Goal: Task Accomplishment & Management: Complete application form

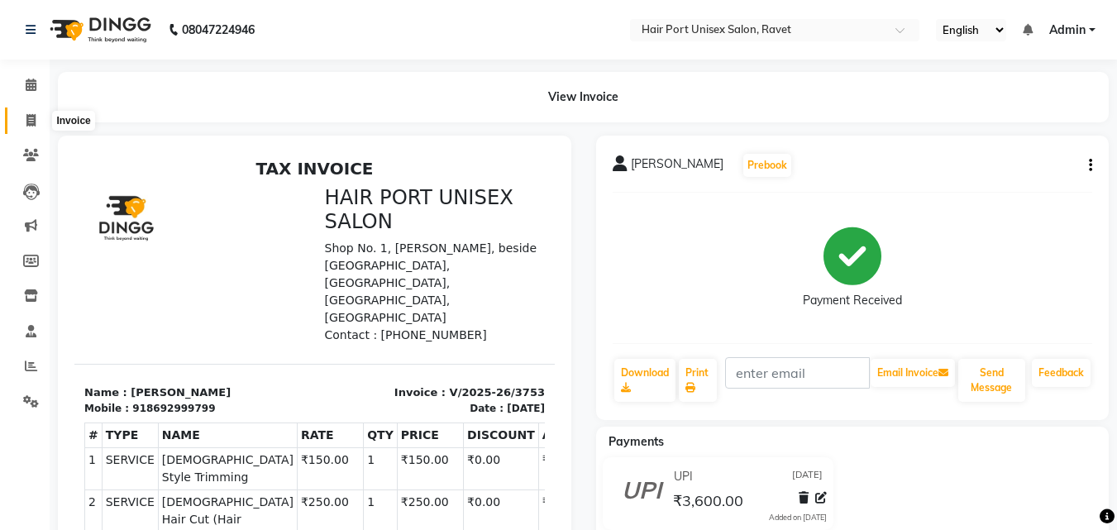
click at [25, 116] on span at bounding box center [31, 121] width 29 height 19
select select "service"
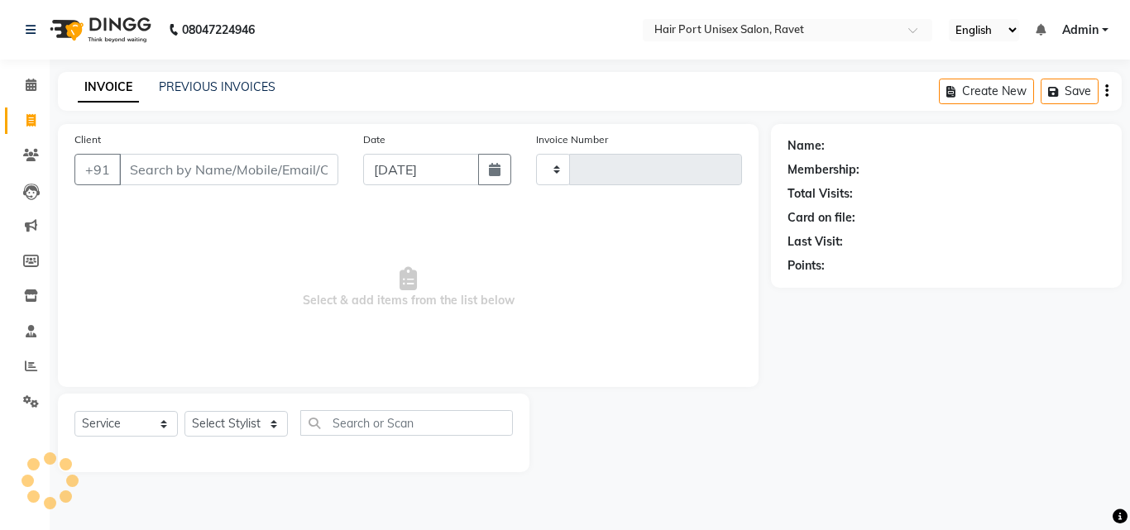
type input "3754"
select select "7015"
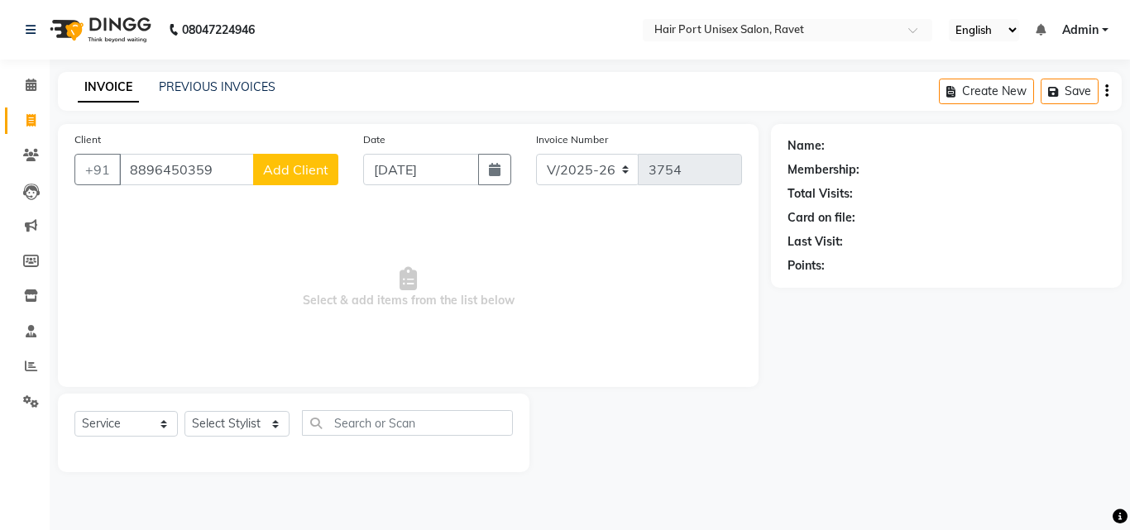
click at [213, 167] on input "8896450359" at bounding box center [186, 169] width 135 height 31
type input "8"
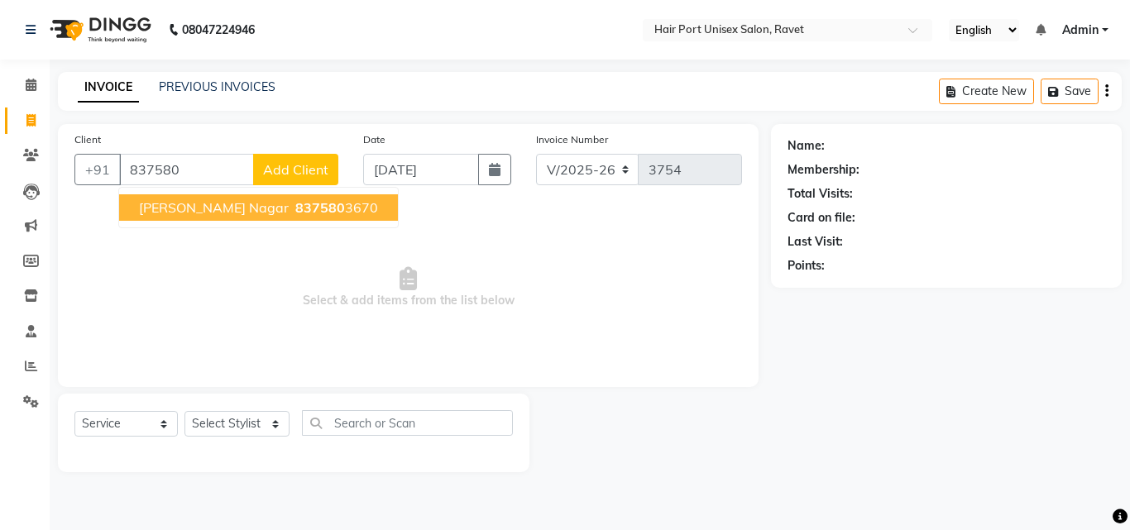
click at [223, 214] on span "[PERSON_NAME] Nagar" at bounding box center [214, 207] width 150 height 17
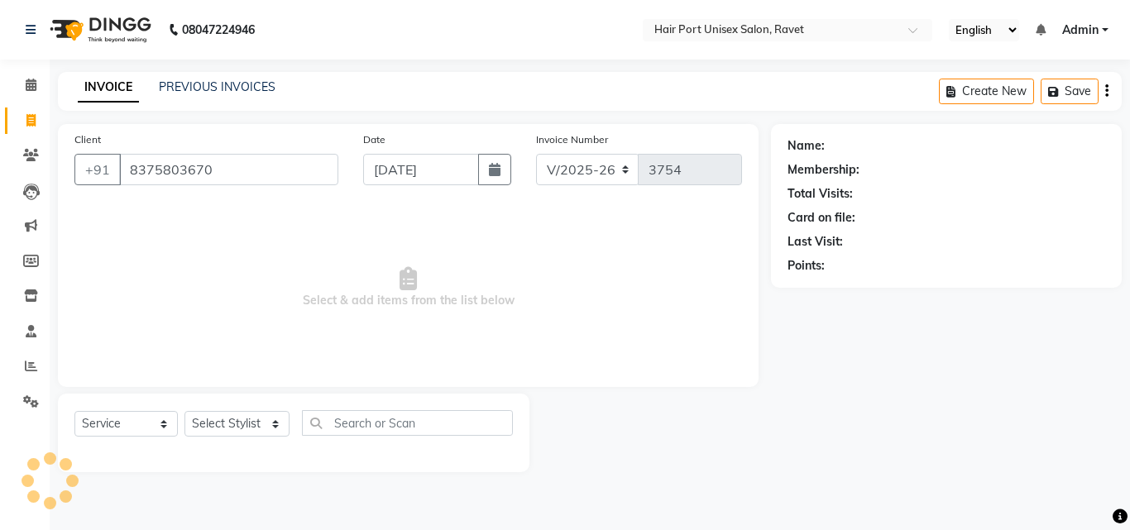
type input "8375803670"
select select "1: Object"
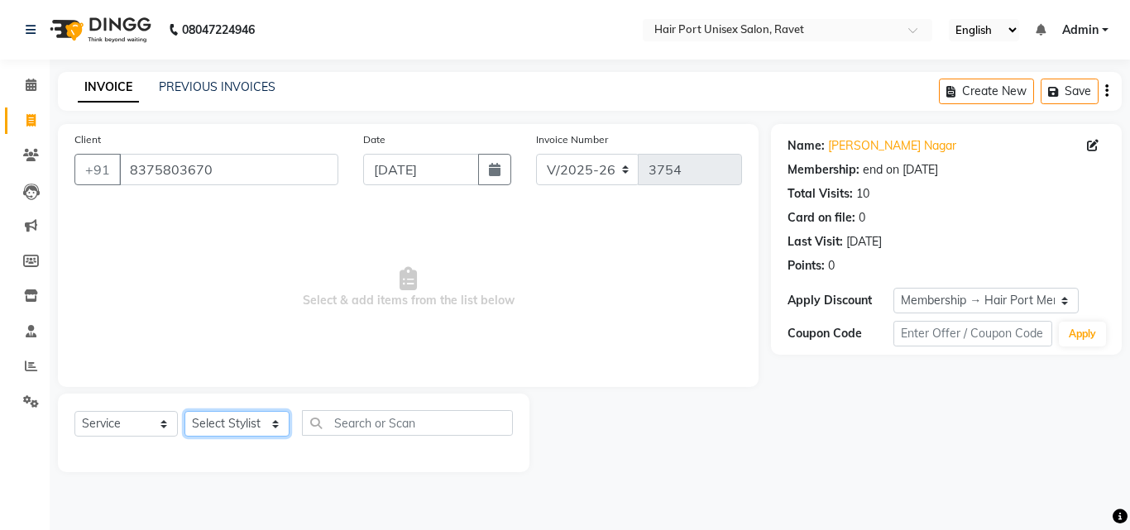
click at [236, 424] on select "Select Stylist [PERSON_NAME] [PERSON_NAME] [PERSON_NAME] [PERSON_NAME] [PERSON_…" at bounding box center [236, 424] width 105 height 26
select select "58691"
click at [184, 411] on select "Select Stylist [PERSON_NAME] [PERSON_NAME] [PERSON_NAME] [PERSON_NAME] [PERSON_…" at bounding box center [236, 424] width 105 height 26
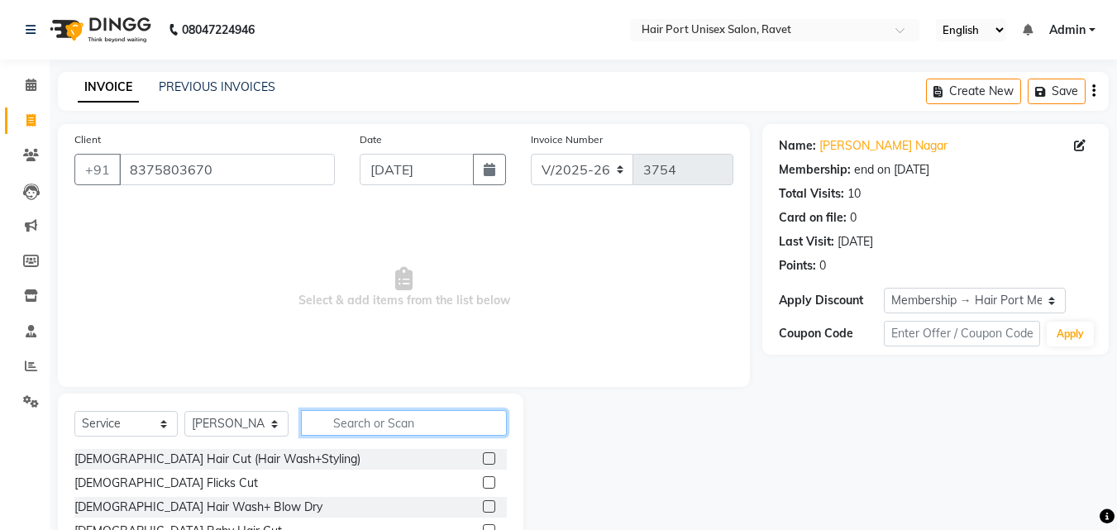
click at [337, 414] on input "text" at bounding box center [404, 423] width 206 height 26
type input "thr"
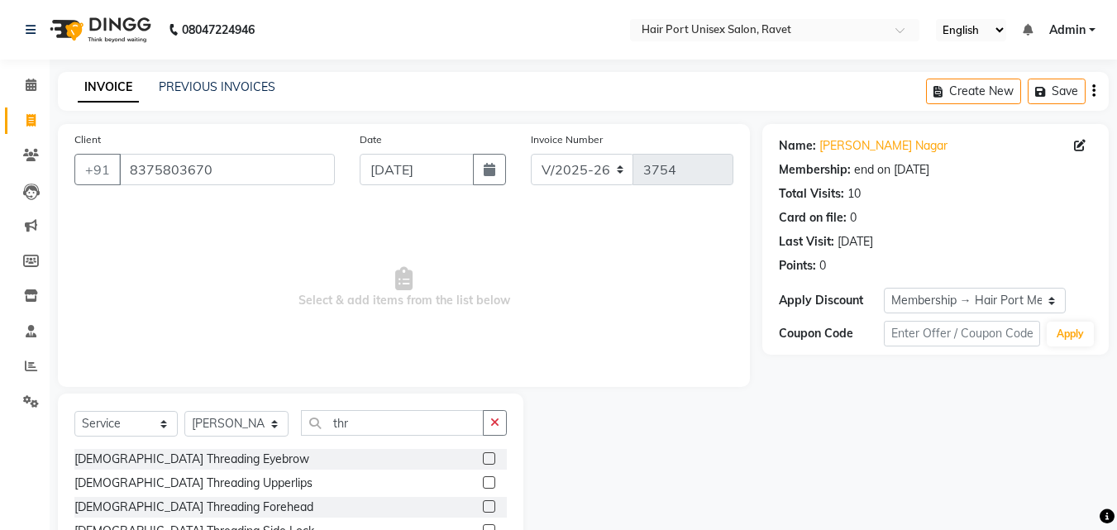
click at [483, 454] on label at bounding box center [489, 458] width 12 height 12
click at [483, 454] on input "checkbox" at bounding box center [488, 459] width 11 height 11
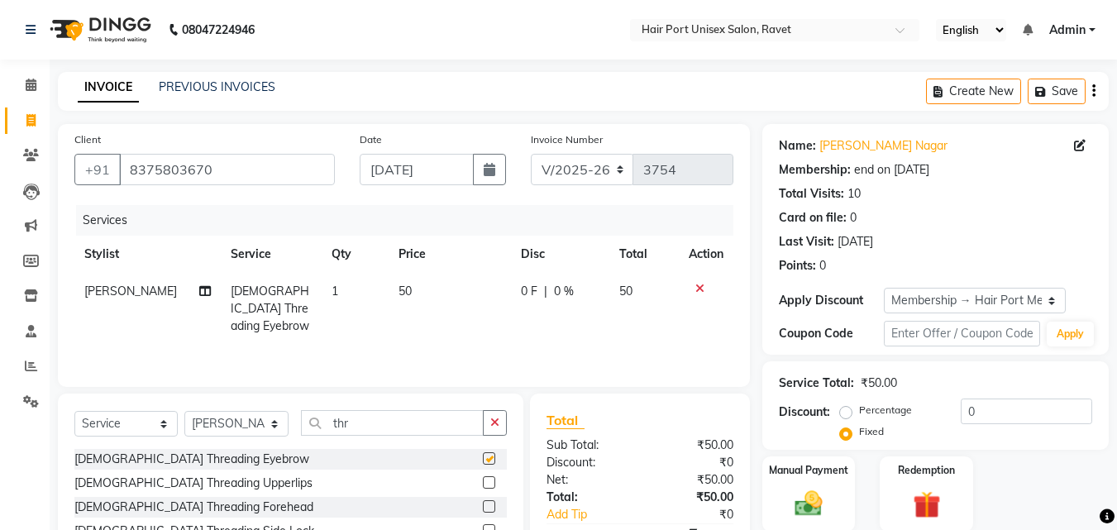
checkbox input "false"
click at [483, 478] on label at bounding box center [489, 482] width 12 height 12
click at [483, 478] on input "checkbox" at bounding box center [488, 483] width 11 height 11
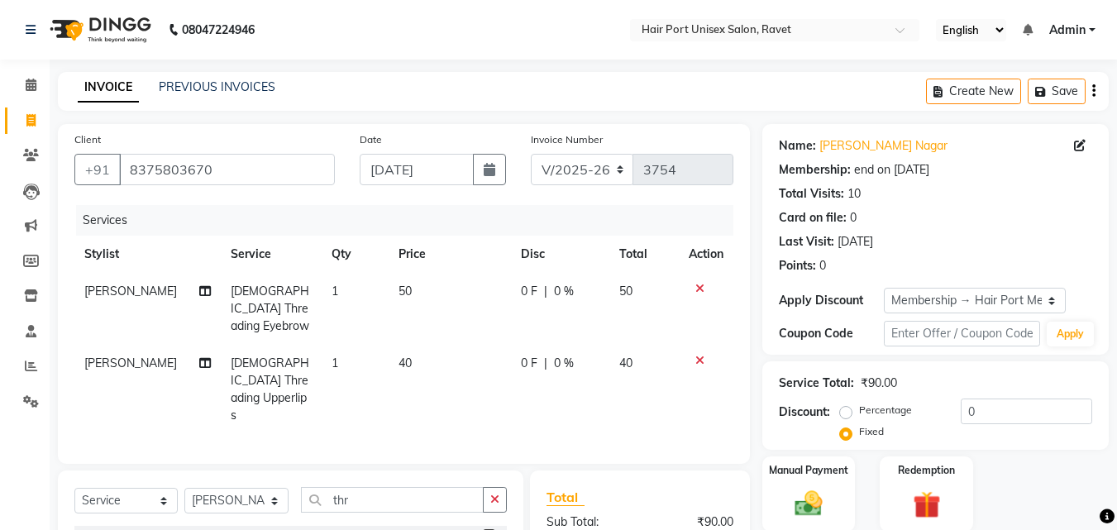
checkbox input "false"
click at [480, 429] on div "Client [PHONE_NUMBER] Date [DATE] Invoice Number V/2025 V/[PHONE_NUMBER] Servic…" at bounding box center [403, 419] width 717 height 590
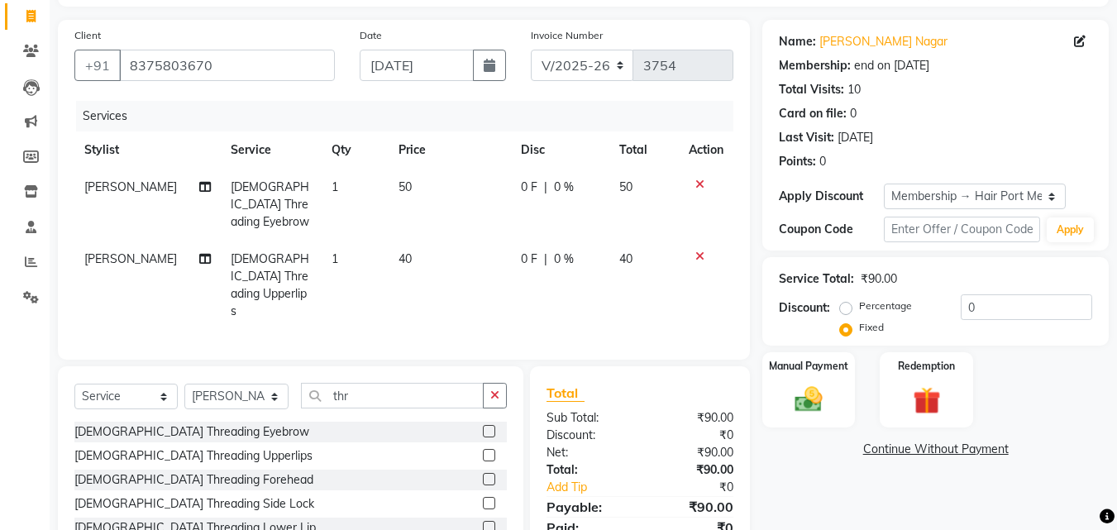
scroll to position [170, 0]
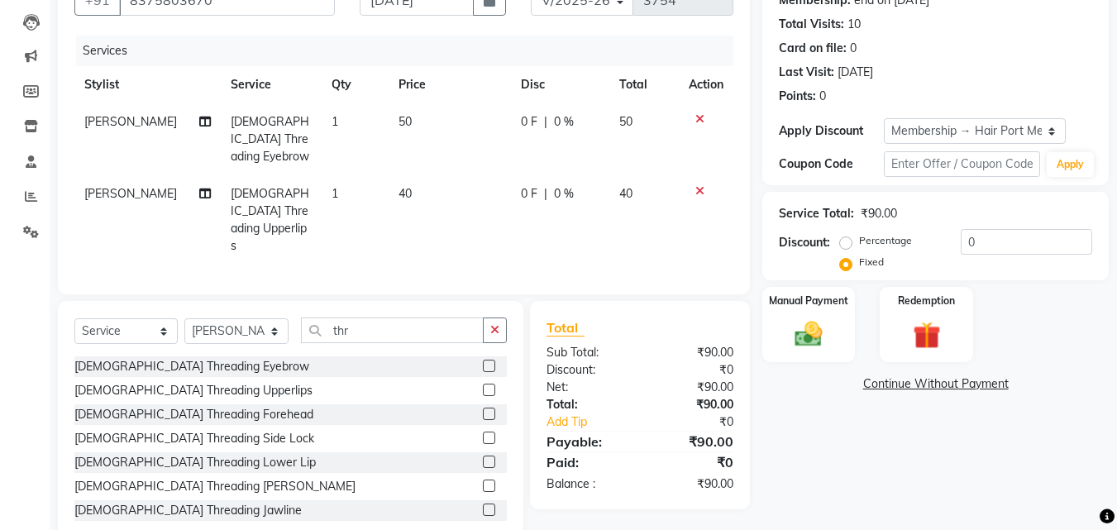
click at [483, 408] on label at bounding box center [489, 414] width 12 height 12
click at [483, 409] on input "checkbox" at bounding box center [488, 414] width 11 height 11
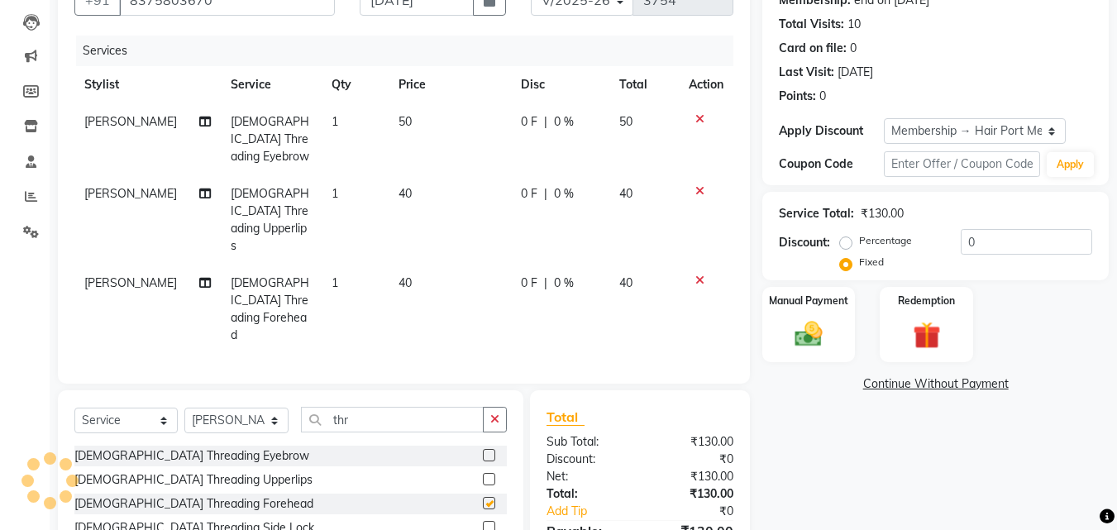
checkbox input "false"
click at [521, 275] on span "0 F" at bounding box center [529, 283] width 17 height 17
select select "58691"
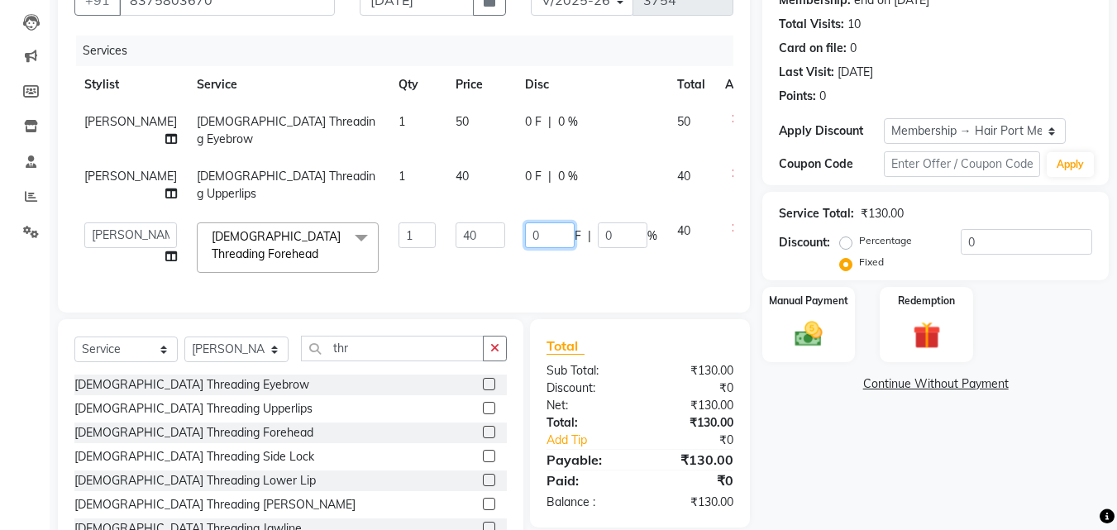
click at [525, 248] on input "0" at bounding box center [550, 235] width 50 height 26
type input "10"
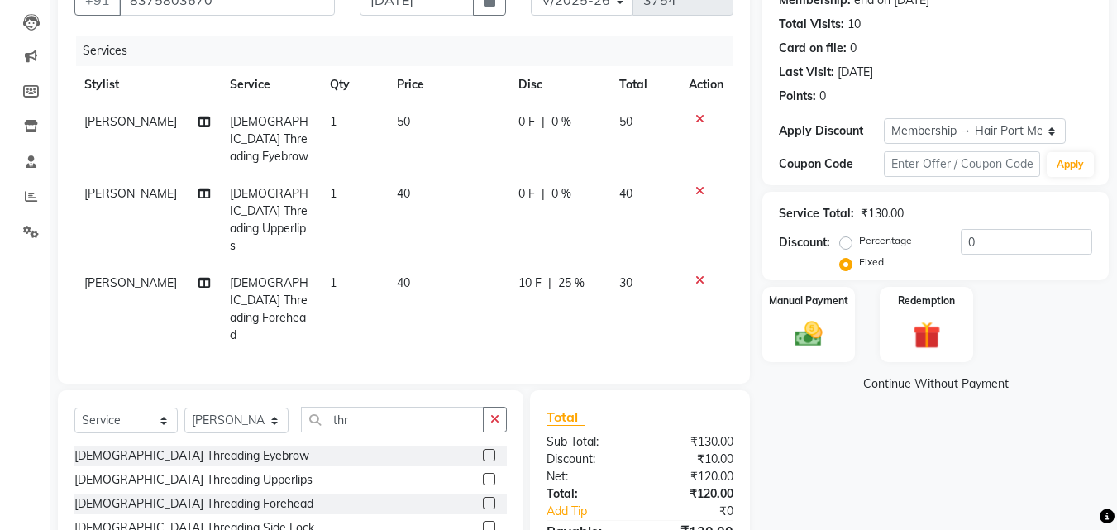
click at [523, 287] on div "Services Stylist Service Qty Price Disc Total Action [PERSON_NAME] [DEMOGRAPHIC…" at bounding box center [403, 202] width 659 height 332
click at [519, 185] on span "0 F" at bounding box center [527, 193] width 17 height 17
select select "58691"
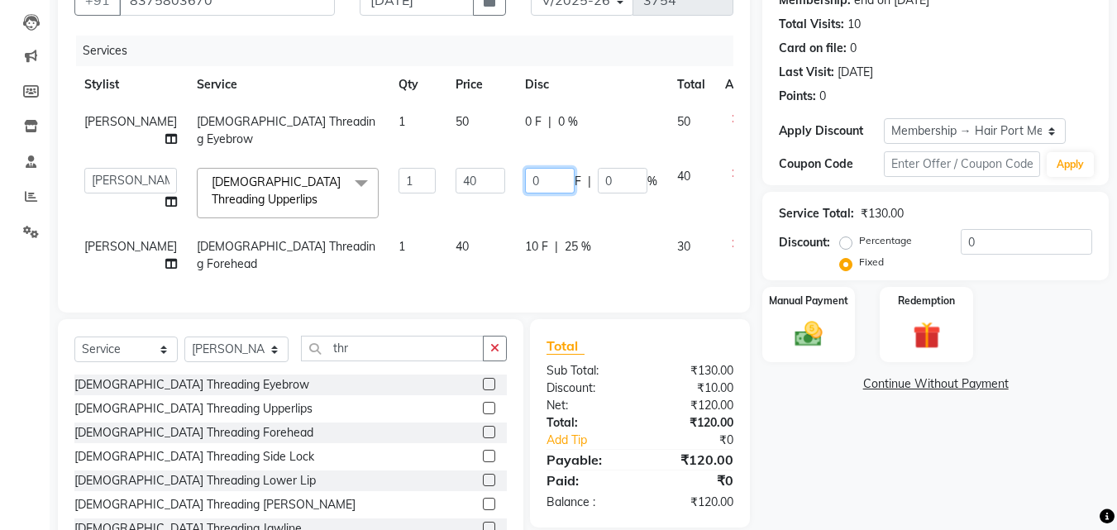
click at [525, 194] on input "0" at bounding box center [550, 181] width 50 height 26
type input "10"
click at [534, 222] on tbody "[PERSON_NAME] [DEMOGRAPHIC_DATA] Threading Eyebrow 1 50 0 F | 0 % 50 [PERSON_NA…" at bounding box center [421, 192] width 695 height 179
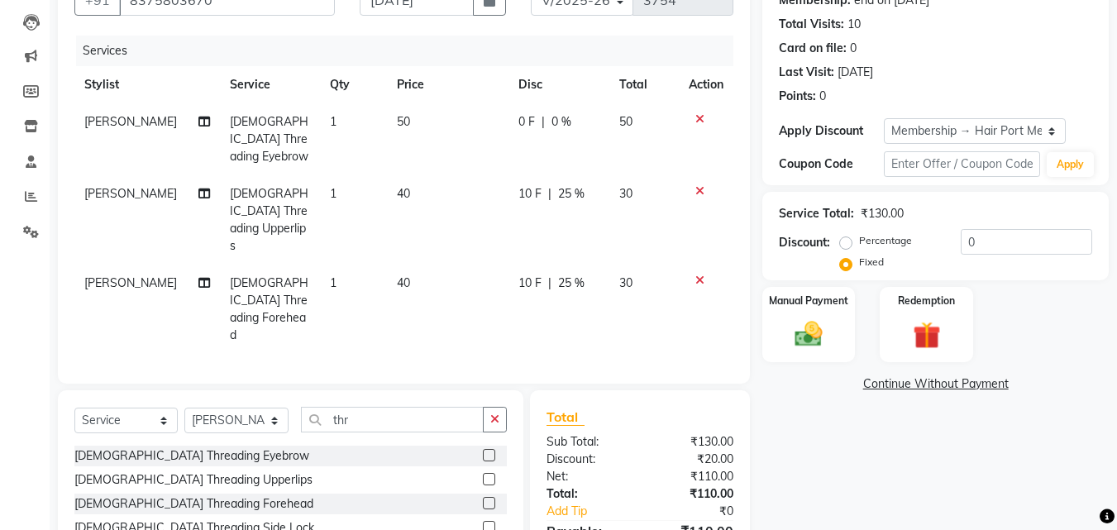
click at [523, 115] on span "0 F" at bounding box center [527, 121] width 17 height 17
select select "58691"
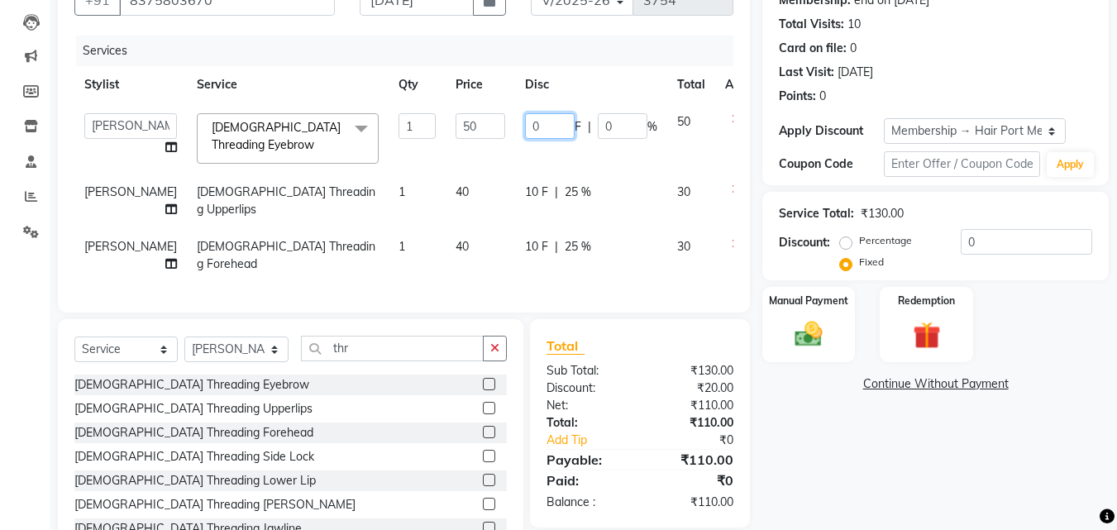
click at [525, 127] on input "0" at bounding box center [550, 126] width 50 height 26
click at [525, 122] on input "00" at bounding box center [550, 126] width 50 height 26
click at [525, 125] on input "100" at bounding box center [550, 126] width 50 height 26
type input "10"
click at [599, 145] on td "10 F | 0 %" at bounding box center [591, 138] width 152 height 70
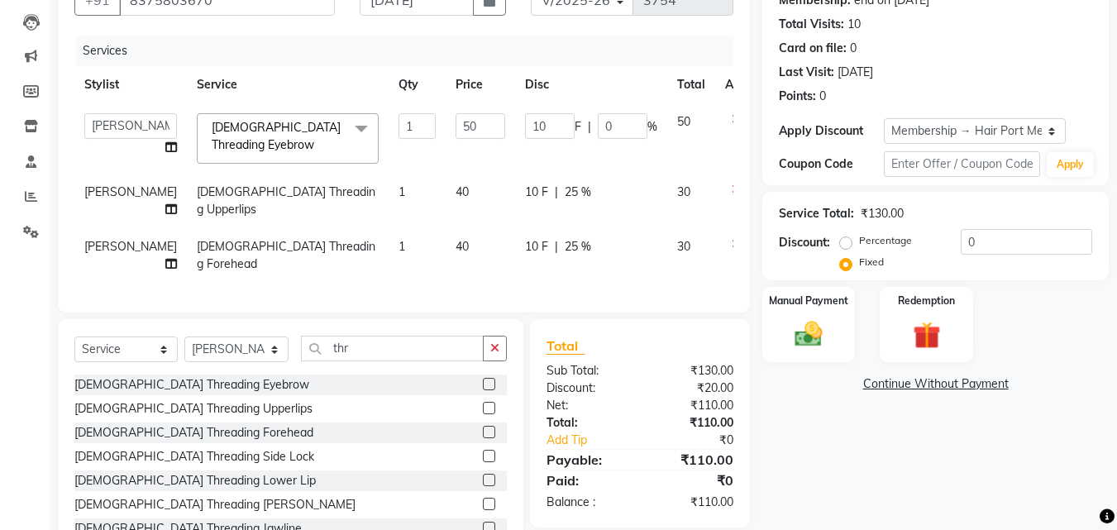
select select "58691"
click at [808, 332] on img at bounding box center [809, 334] width 46 height 33
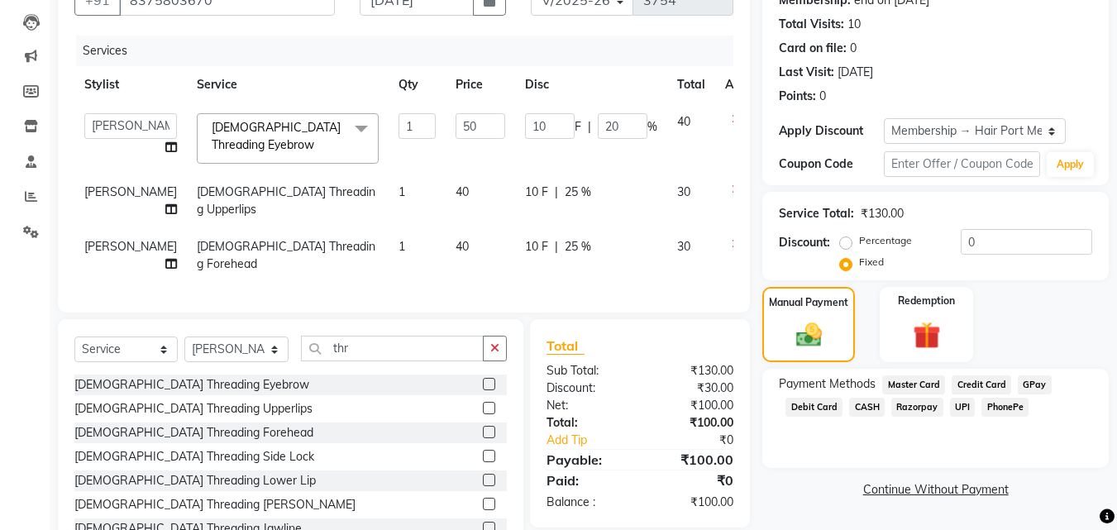
click at [958, 398] on span "UPI" at bounding box center [963, 407] width 26 height 19
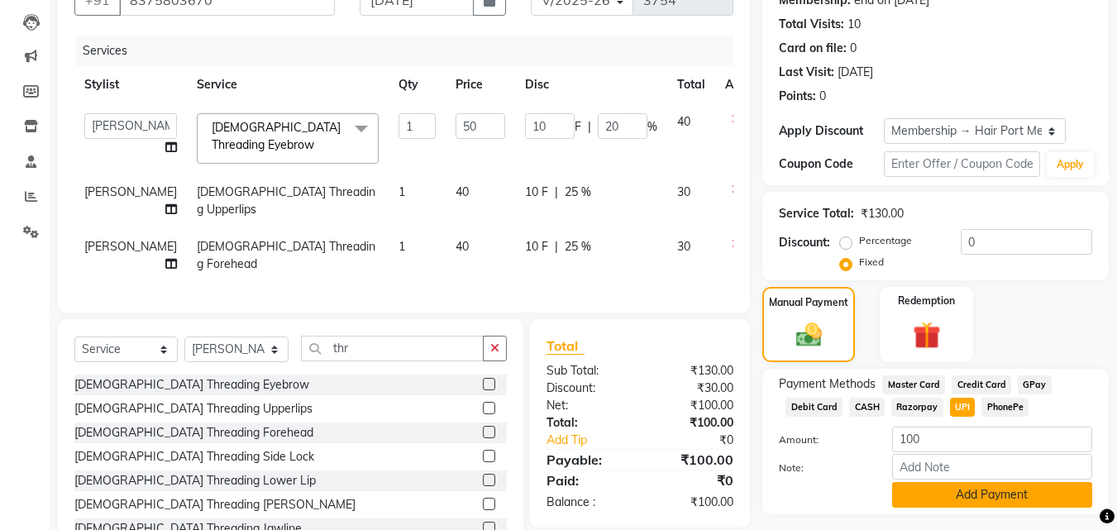
click at [953, 487] on button "Add Payment" at bounding box center [992, 495] width 200 height 26
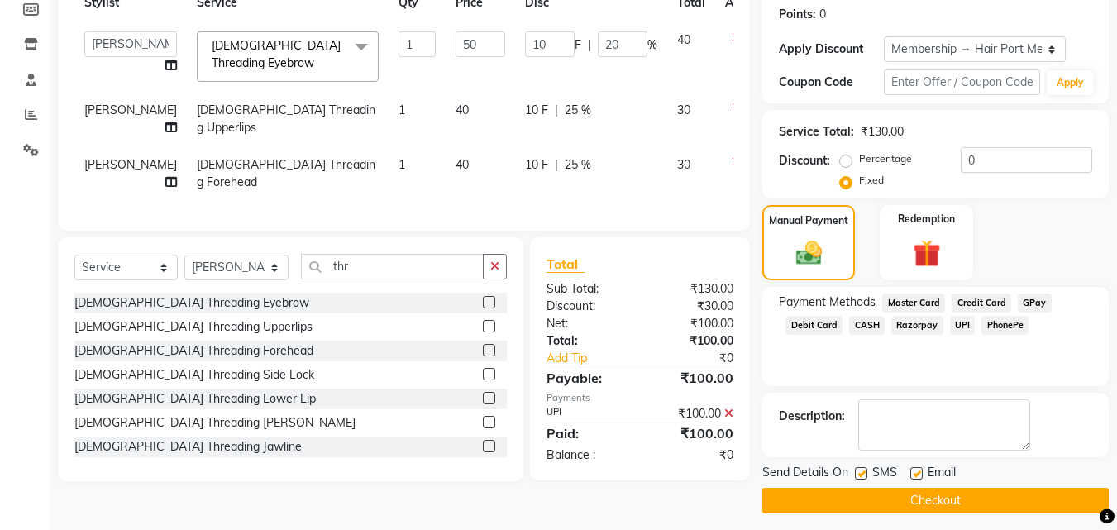
scroll to position [275, 0]
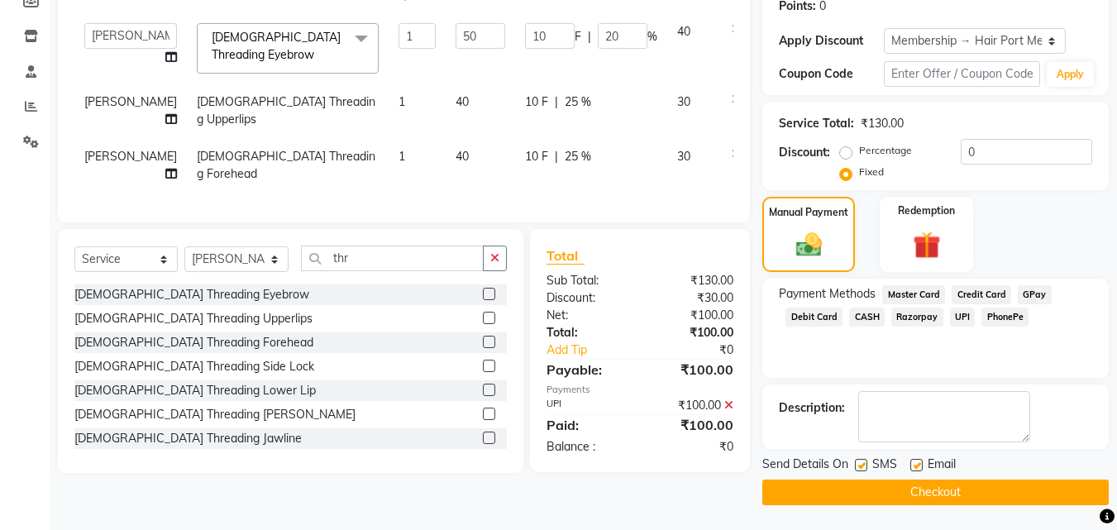
click at [953, 487] on button "Checkout" at bounding box center [935, 493] width 347 height 26
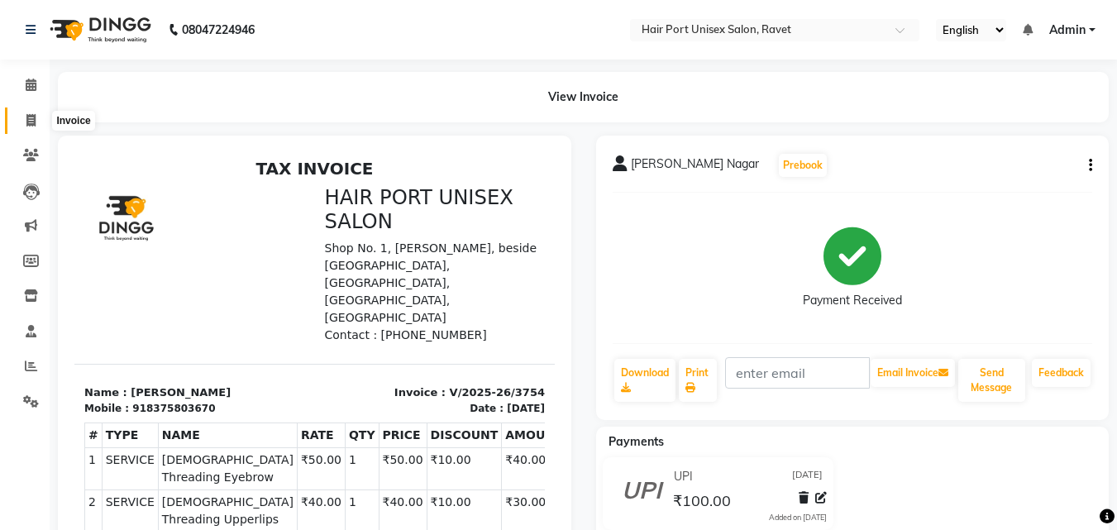
click at [33, 118] on icon at bounding box center [30, 120] width 9 height 12
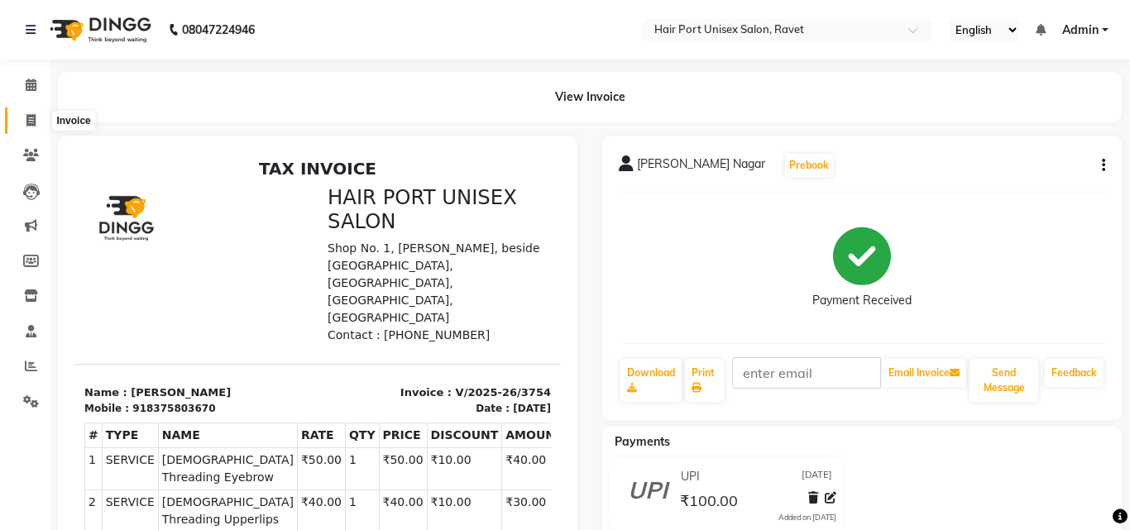
select select "service"
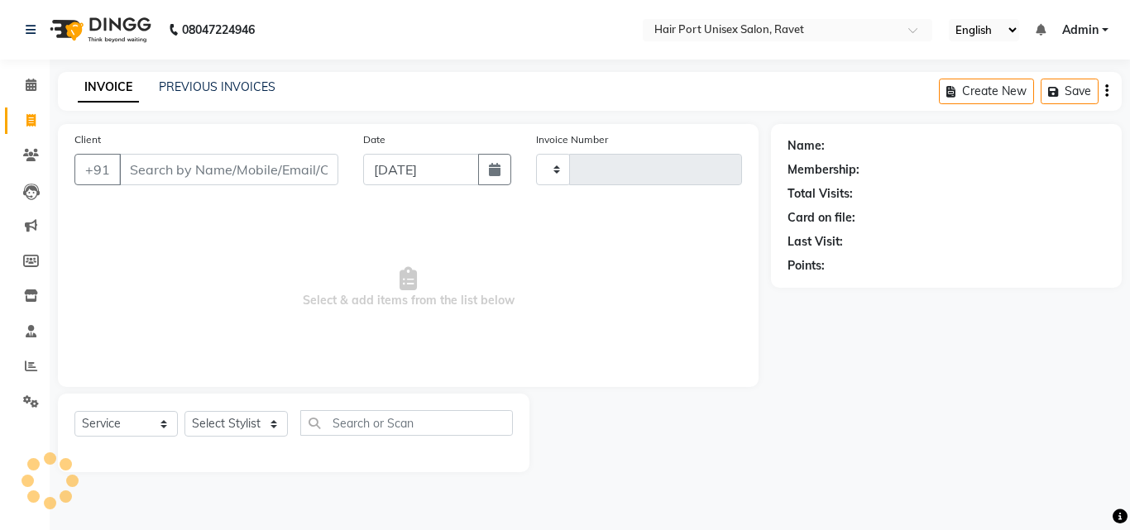
type input "3755"
select select "7015"
click at [248, 426] on select "Select Stylist [PERSON_NAME] [PERSON_NAME] [PERSON_NAME] [PERSON_NAME] [PERSON_…" at bounding box center [236, 424] width 105 height 26
select select "66342"
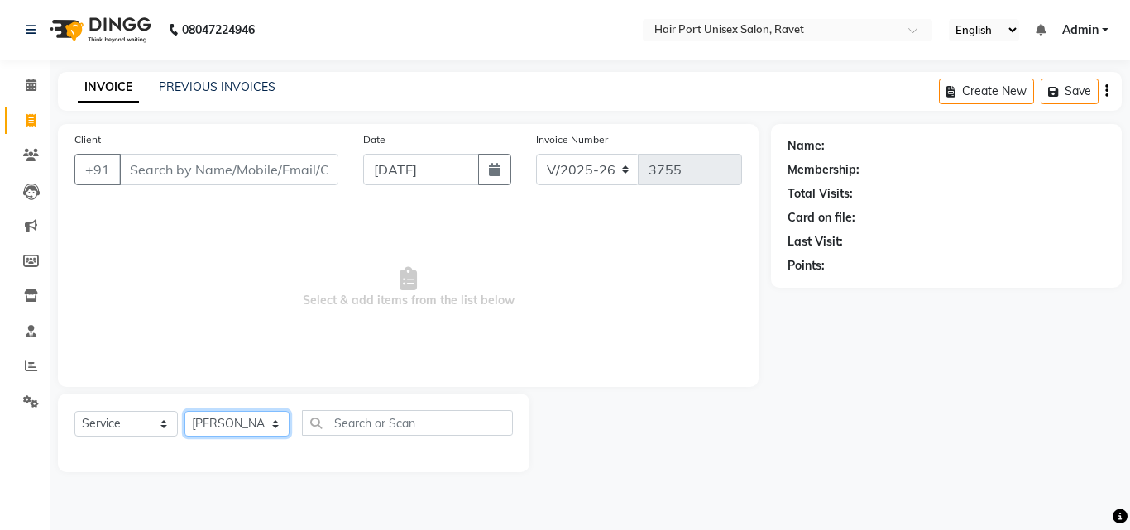
click at [184, 411] on select "Select Stylist [PERSON_NAME] [PERSON_NAME] [PERSON_NAME] [PERSON_NAME] [PERSON_…" at bounding box center [236, 424] width 105 height 26
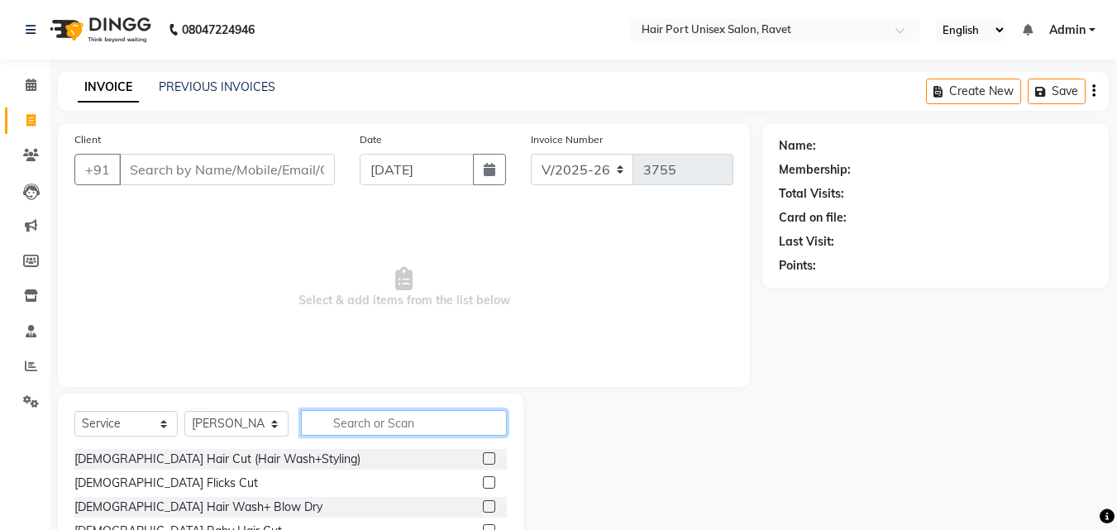
click at [336, 417] on input "text" at bounding box center [404, 423] width 206 height 26
type input "tri"
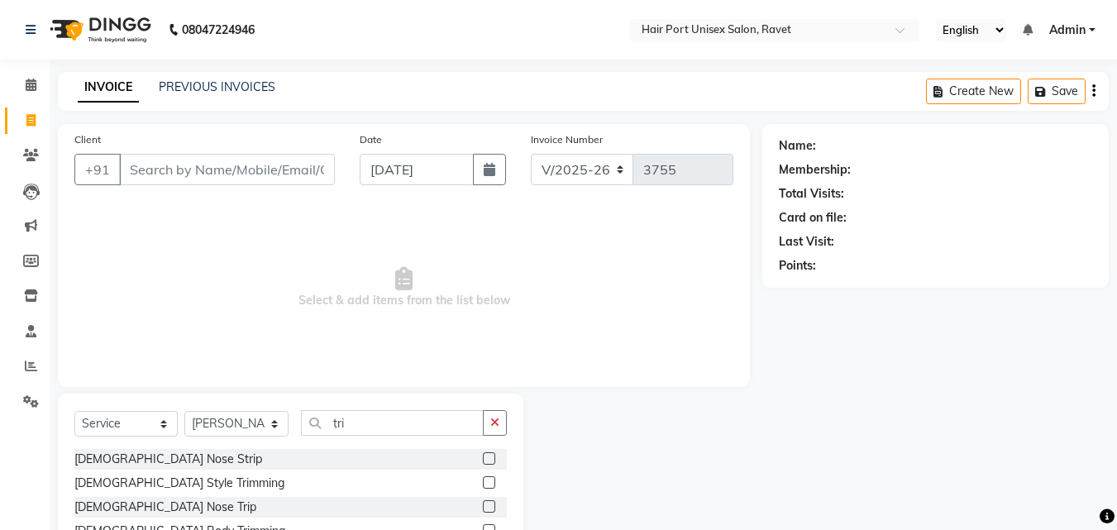
click at [493, 481] on label at bounding box center [489, 482] width 12 height 12
click at [493, 481] on input "checkbox" at bounding box center [488, 483] width 11 height 11
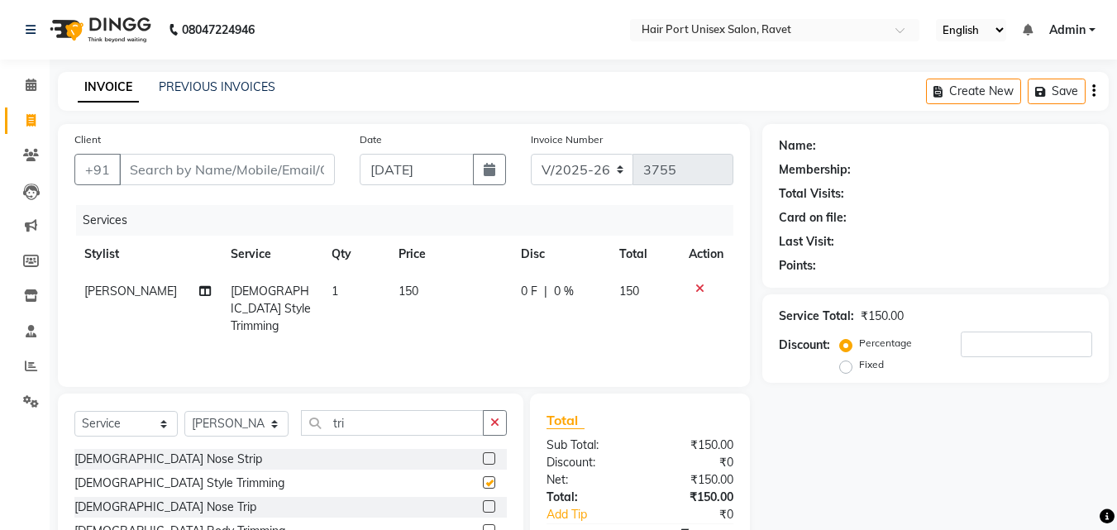
checkbox input "false"
click at [372, 414] on input "tri" at bounding box center [392, 423] width 183 height 26
type input "t"
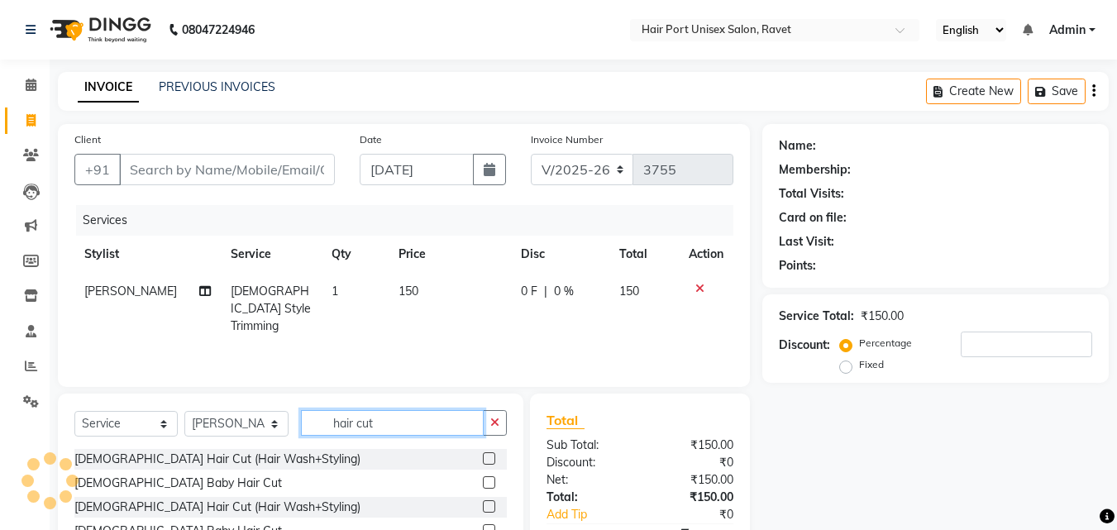
type input "hair cut"
click at [489, 504] on label at bounding box center [489, 506] width 12 height 12
click at [489, 504] on input "checkbox" at bounding box center [488, 507] width 11 height 11
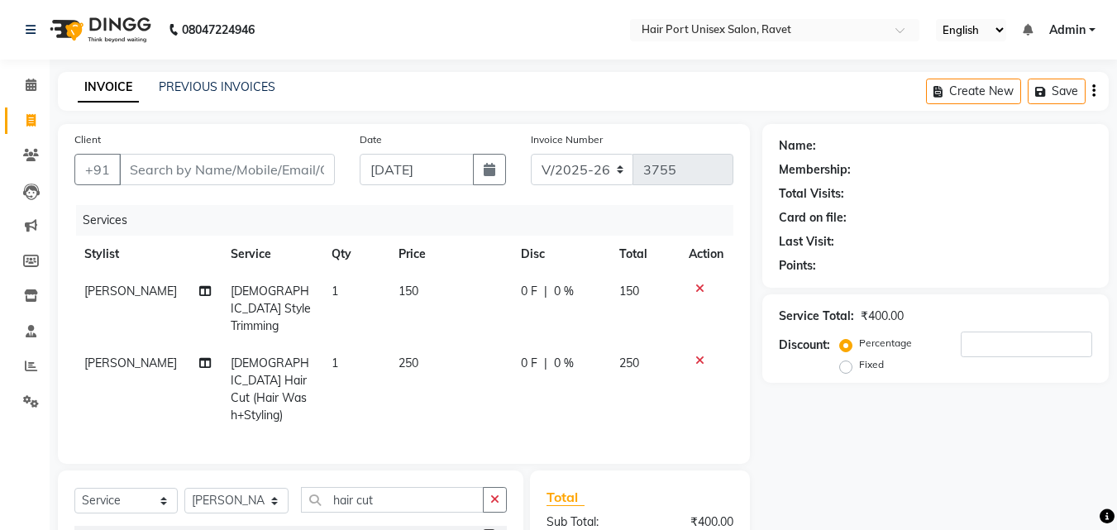
checkbox input "false"
click at [270, 168] on input "Client" at bounding box center [227, 169] width 216 height 31
click at [234, 170] on input "Client" at bounding box center [227, 169] width 216 height 31
click at [224, 168] on input "Client" at bounding box center [227, 169] width 216 height 31
type input "8"
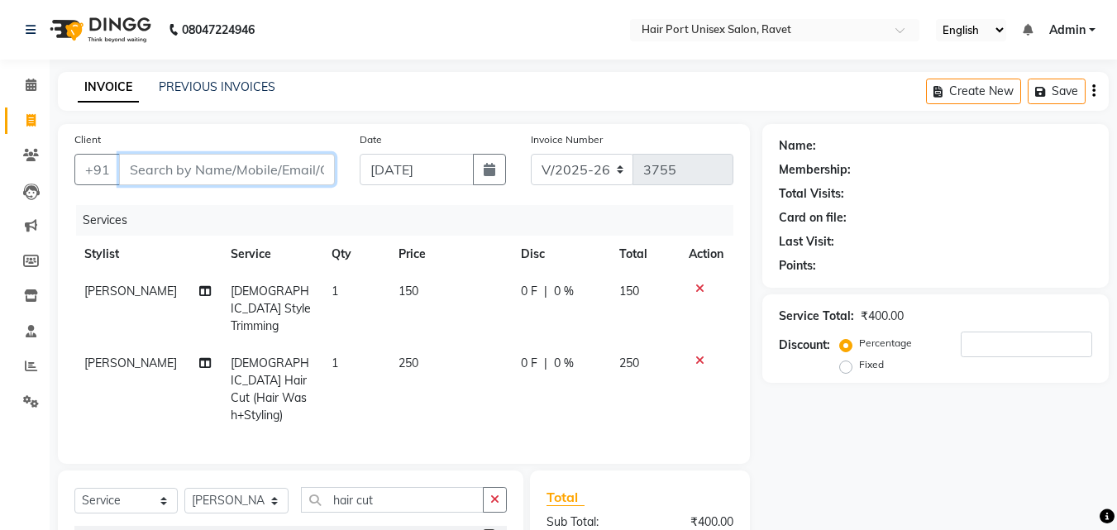
type input "0"
type input "8855098047"
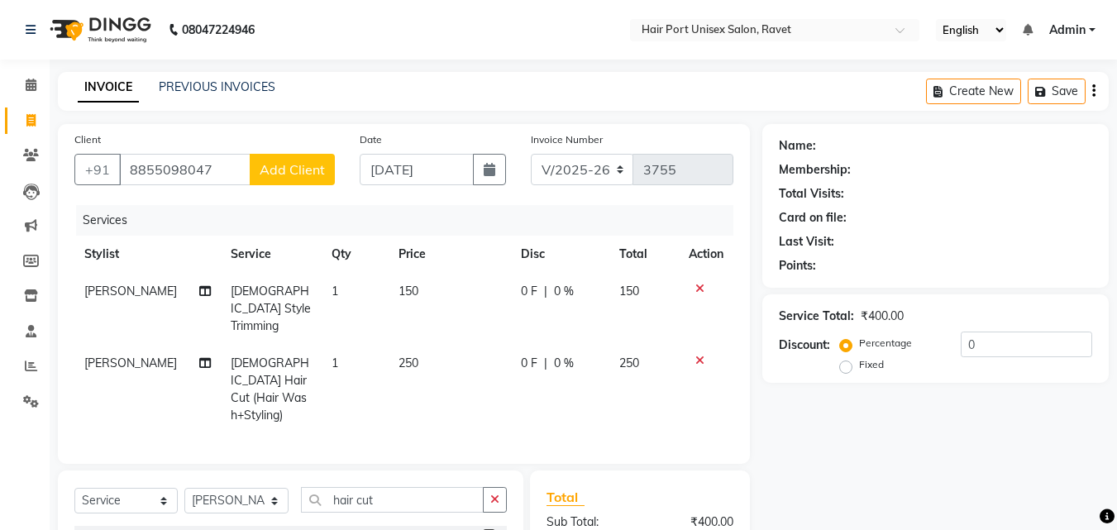
click at [270, 164] on span "Add Client" at bounding box center [292, 169] width 65 height 17
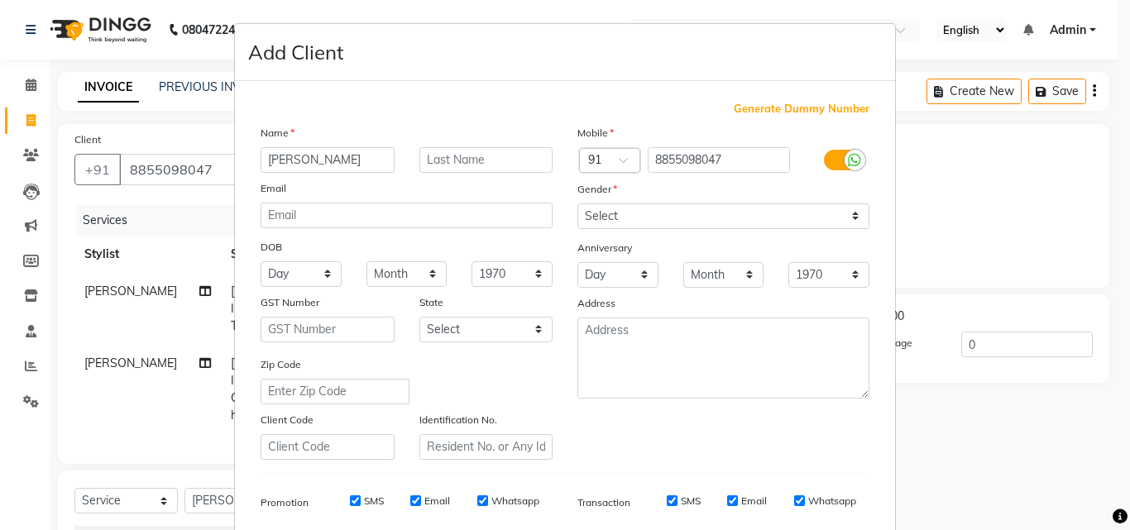
type input "[PERSON_NAME]"
click at [609, 212] on select "Select [DEMOGRAPHIC_DATA] [DEMOGRAPHIC_DATA] Other Prefer Not To Say" at bounding box center [723, 216] width 292 height 26
select select "[DEMOGRAPHIC_DATA]"
click at [577, 203] on select "Select [DEMOGRAPHIC_DATA] [DEMOGRAPHIC_DATA] Other Prefer Not To Say" at bounding box center [723, 216] width 292 height 26
click at [905, 396] on ngb-modal-window "Add Client Generate Dummy Number Name [PERSON_NAME] Email DOB Day 01 02 03 04 0…" at bounding box center [565, 265] width 1130 height 530
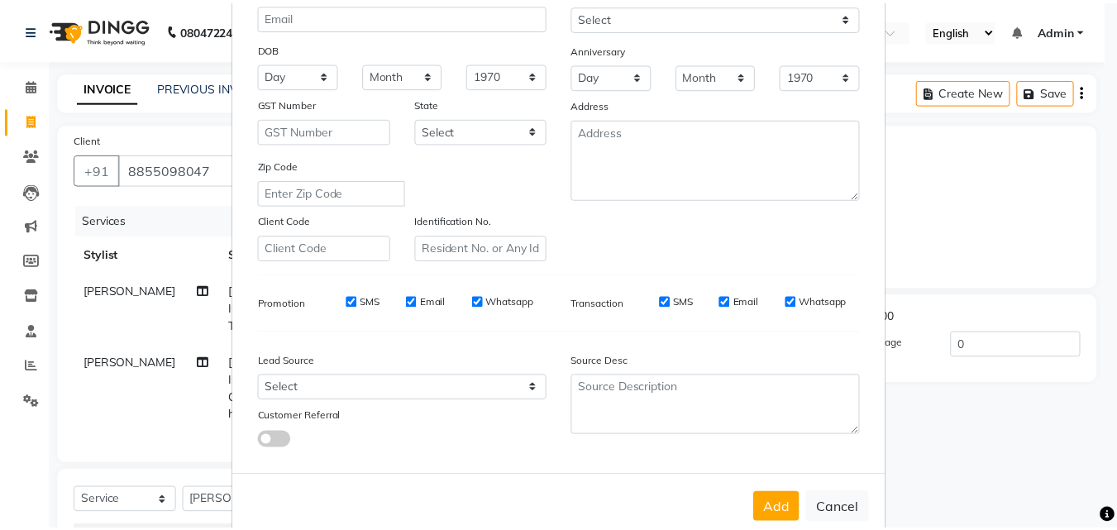
scroll to position [233, 0]
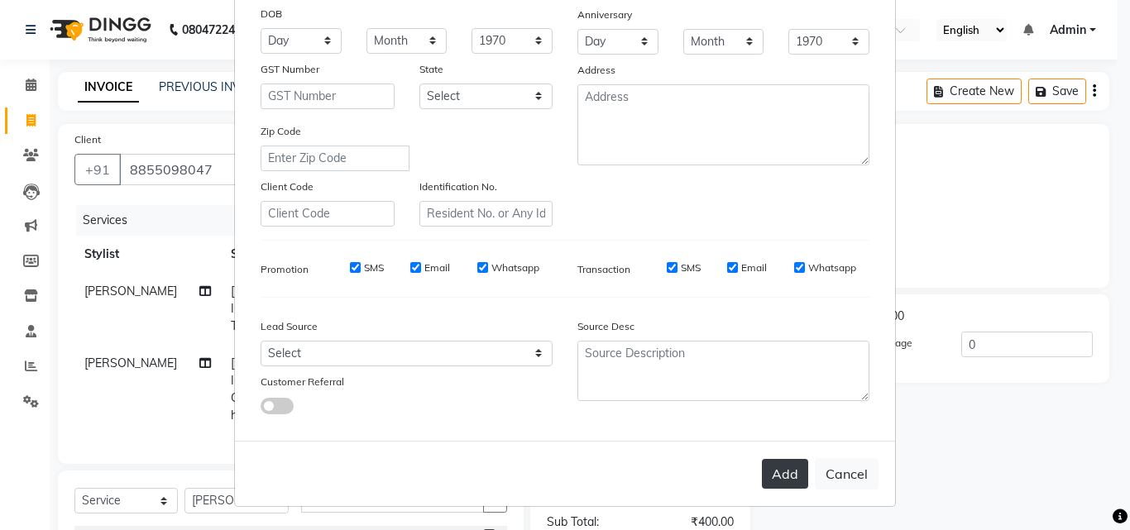
click at [789, 473] on button "Add" at bounding box center [785, 474] width 46 height 30
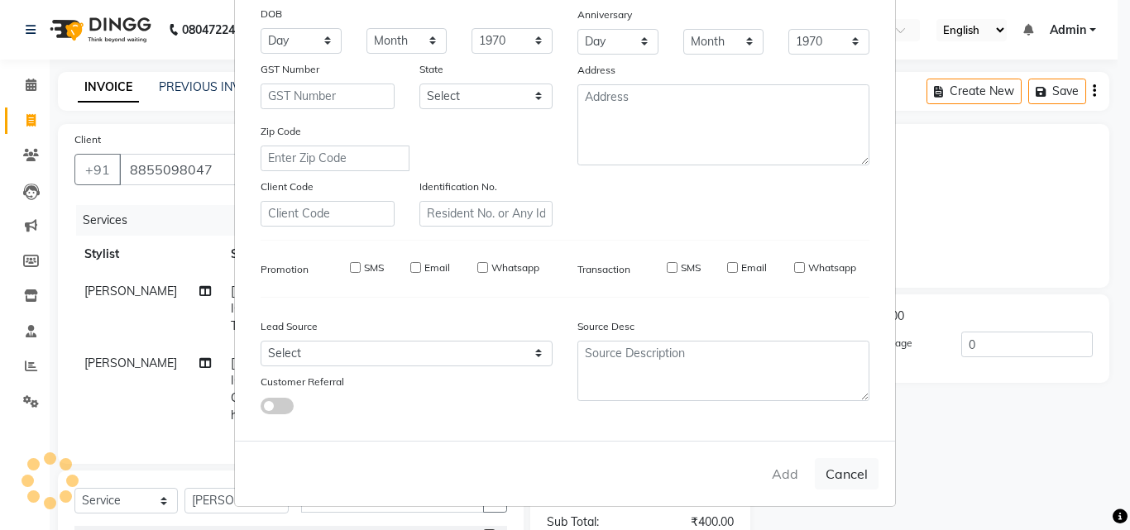
select select
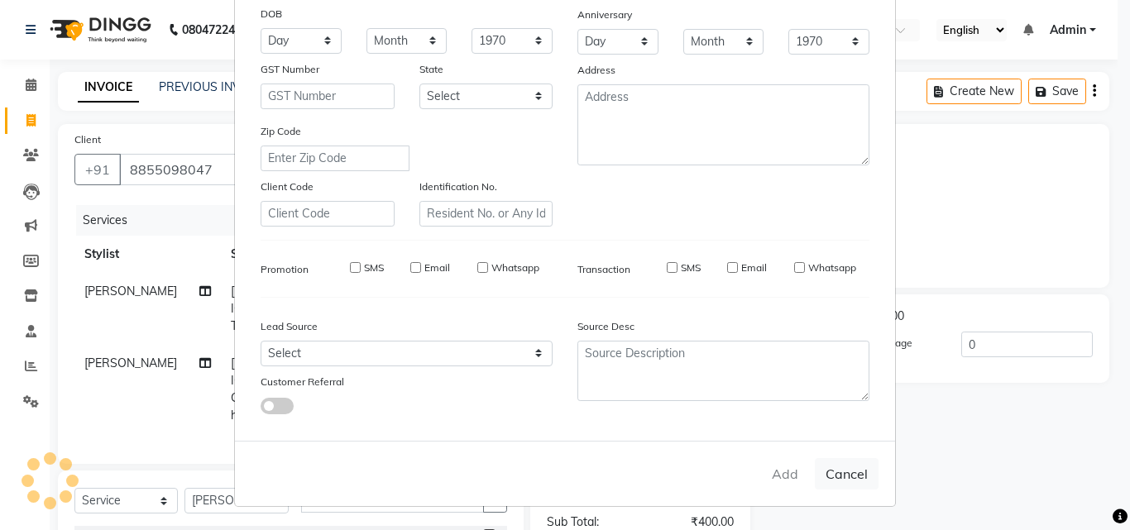
select select
checkbox input "false"
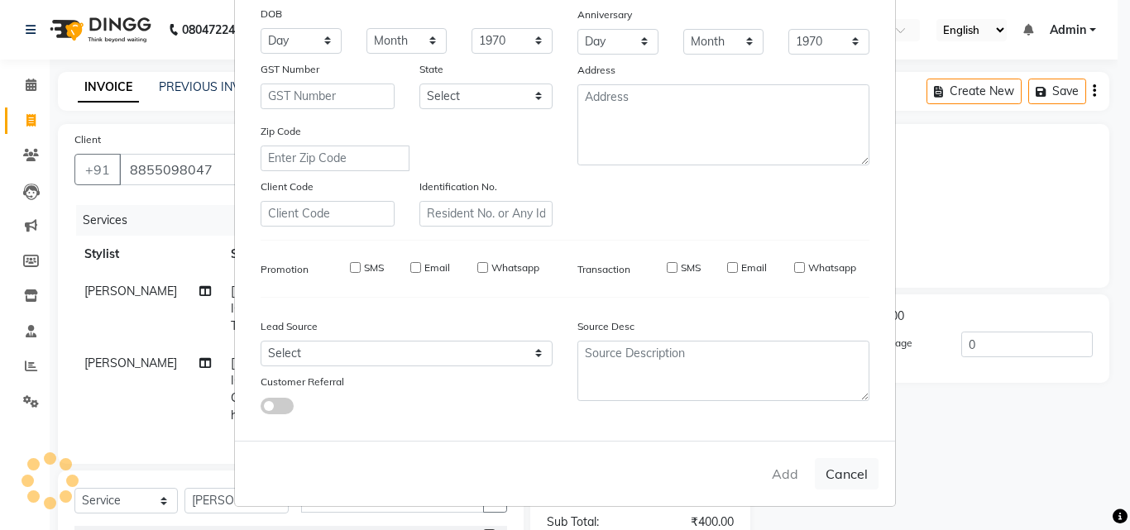
checkbox input "false"
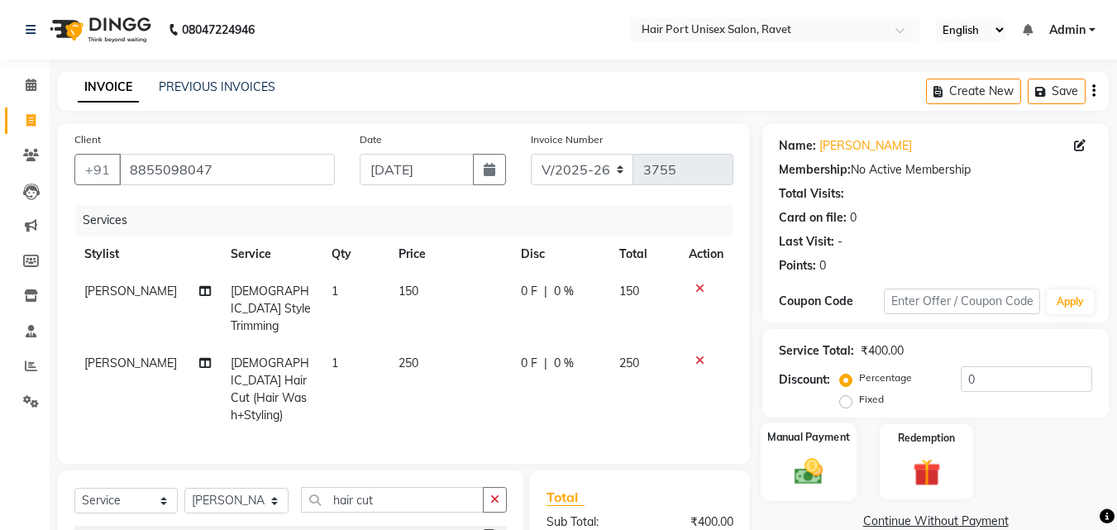
click at [808, 476] on img at bounding box center [809, 471] width 46 height 33
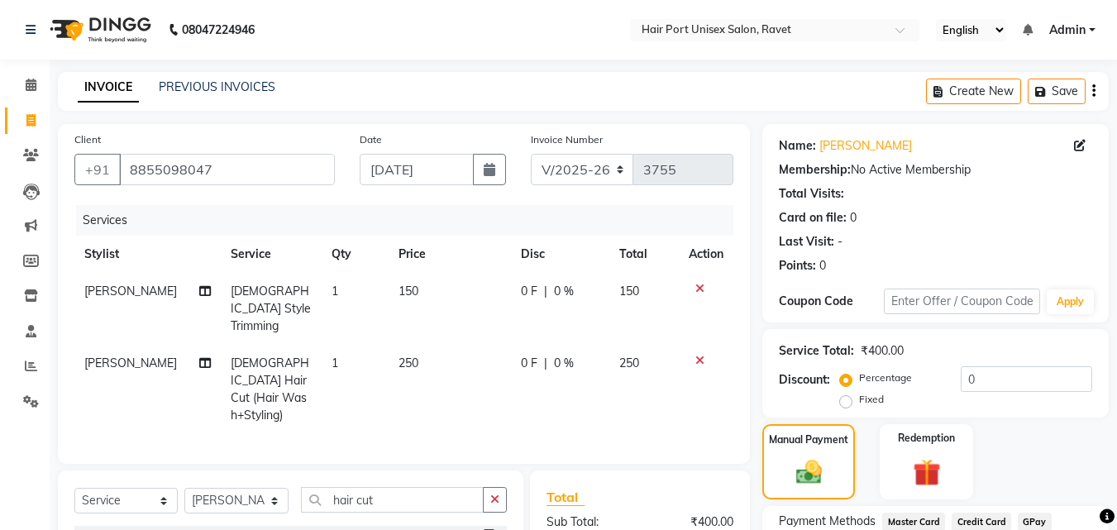
click at [865, 484] on div "Manual Payment Redemption" at bounding box center [935, 461] width 371 height 75
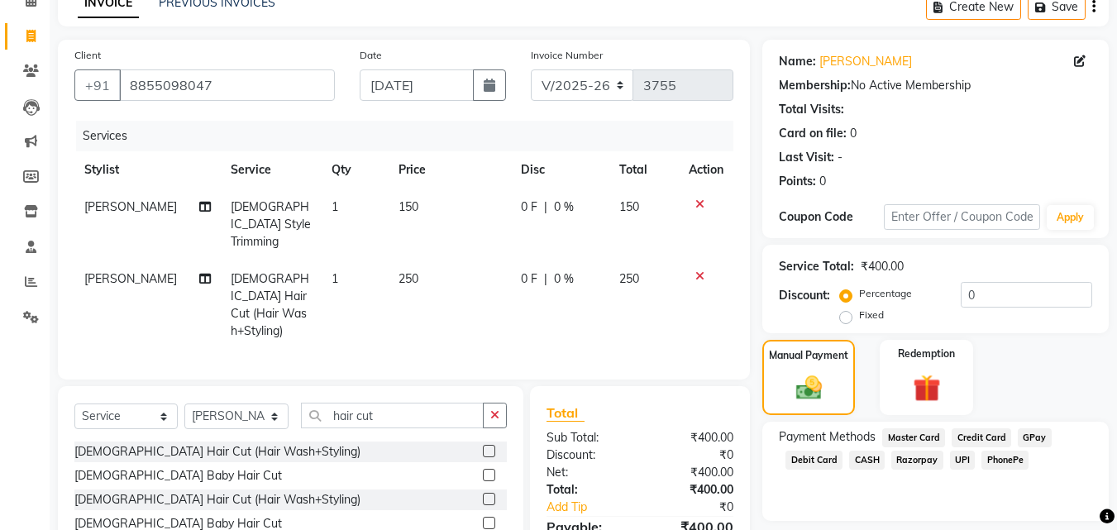
scroll to position [151, 0]
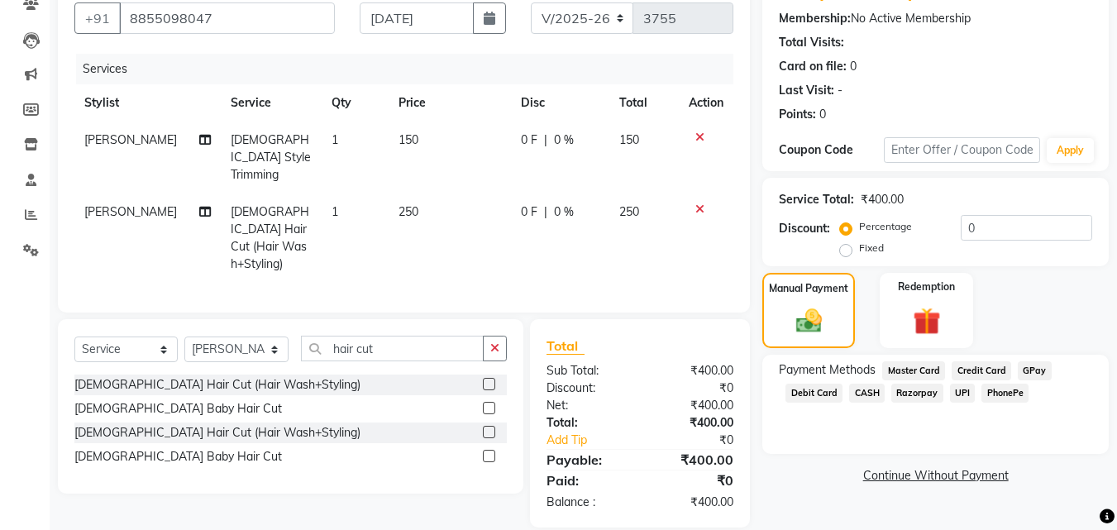
click at [954, 392] on span "UPI" at bounding box center [963, 393] width 26 height 19
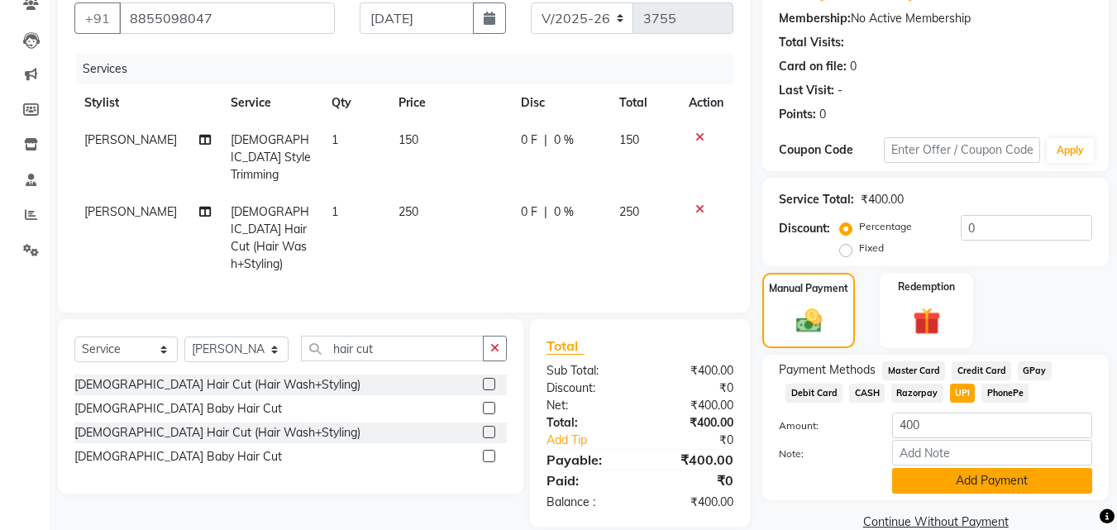
click at [974, 486] on button "Add Payment" at bounding box center [992, 481] width 200 height 26
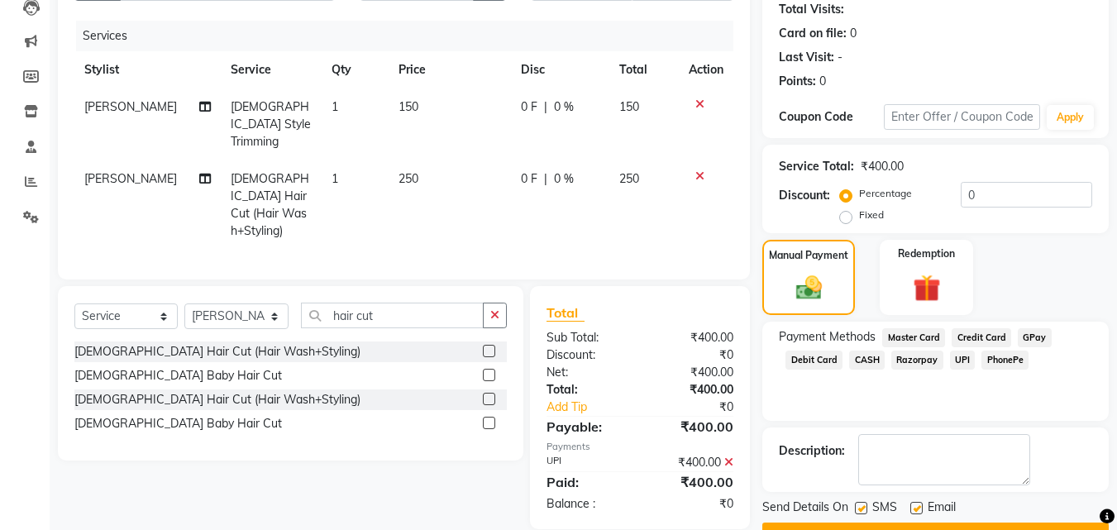
scroll to position [227, 0]
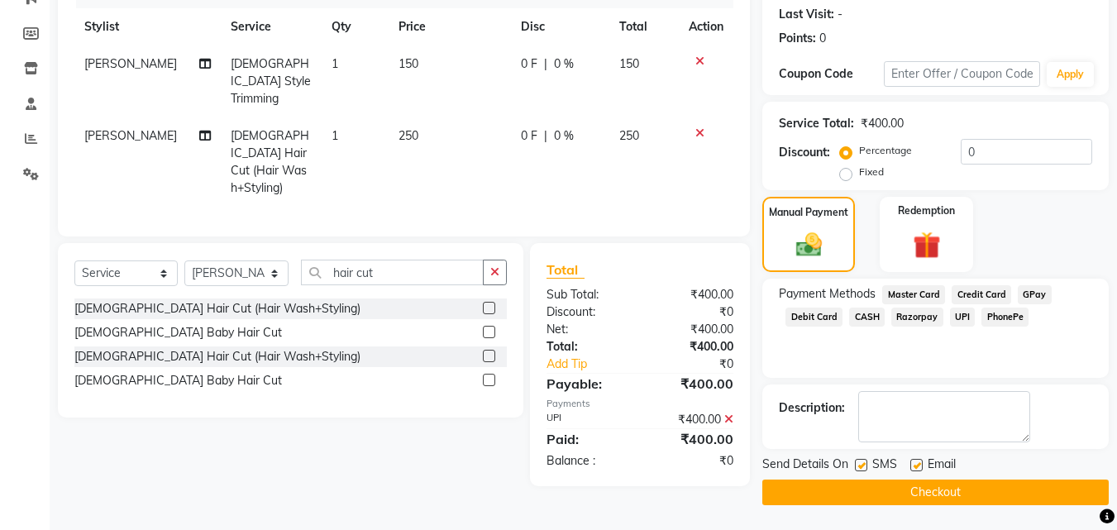
click at [974, 486] on button "Checkout" at bounding box center [935, 493] width 347 height 26
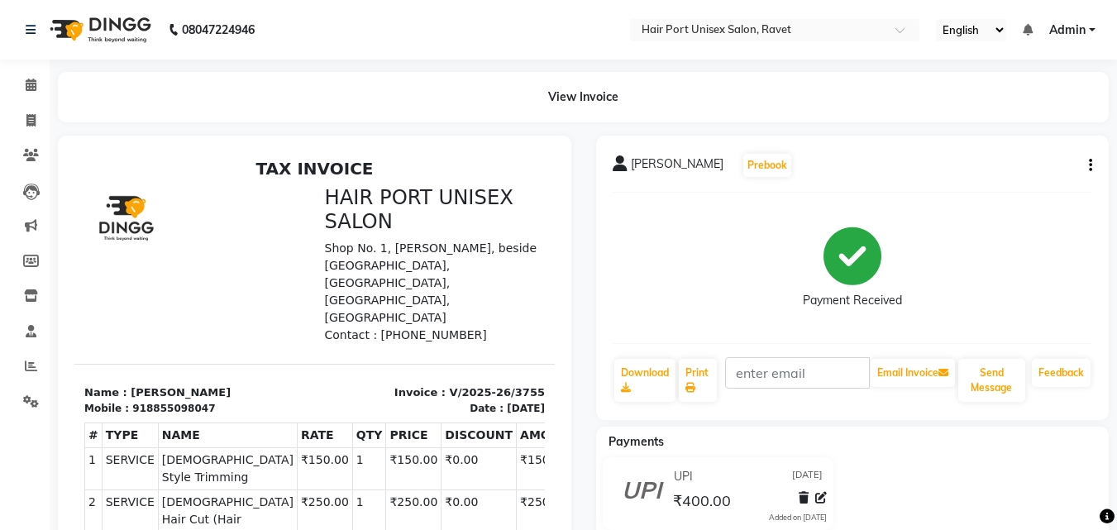
click at [974, 486] on div "UPI [DATE] ₹400.00 Added on [DATE]" at bounding box center [853, 496] width 538 height 79
click at [21, 121] on span at bounding box center [31, 121] width 29 height 19
select select "service"
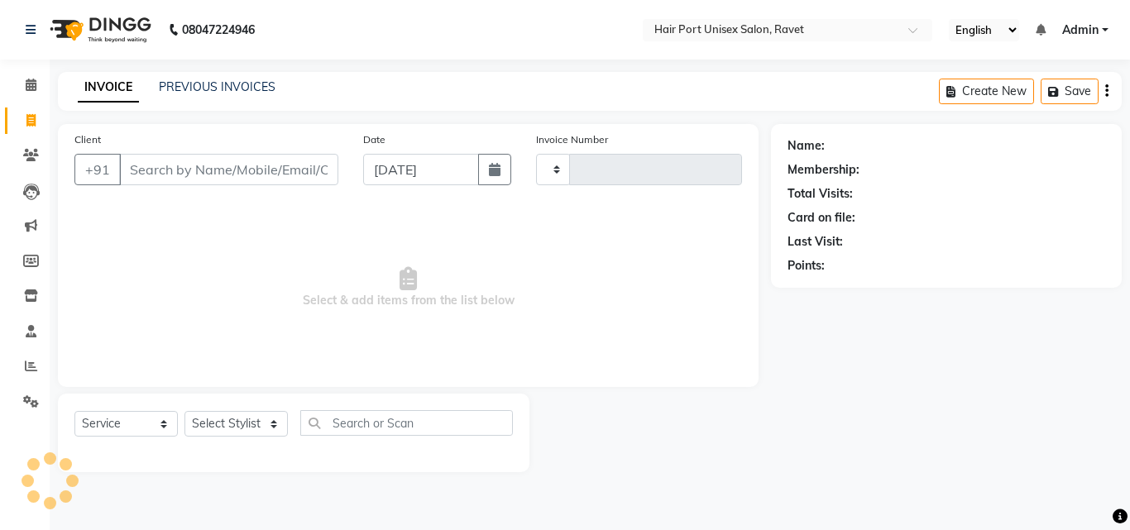
type input "3756"
select select "7015"
click at [151, 174] on input "Client" at bounding box center [228, 169] width 219 height 31
click at [140, 164] on input "Client" at bounding box center [228, 169] width 219 height 31
click at [158, 167] on input "Client" at bounding box center [228, 169] width 219 height 31
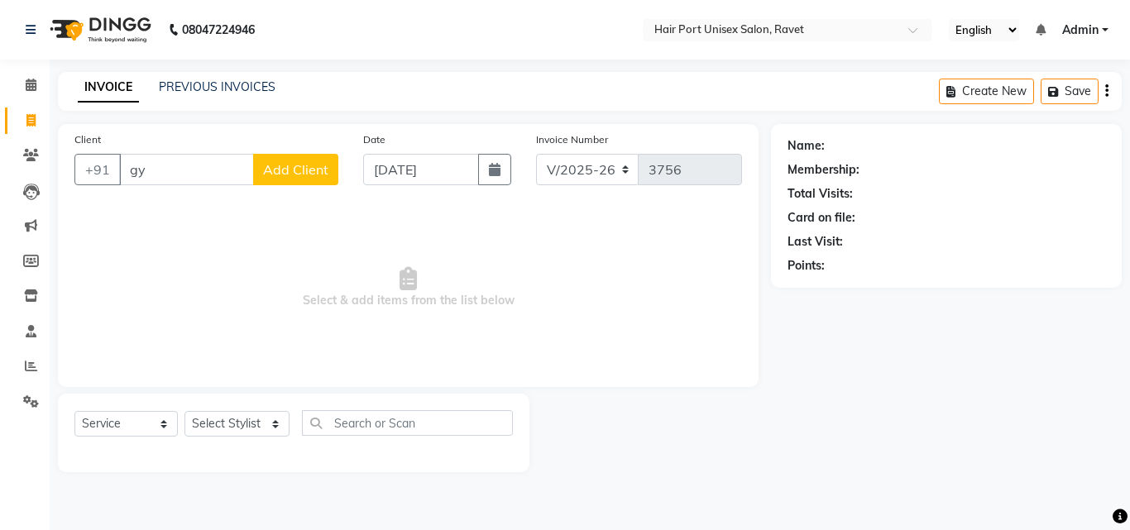
type input "g"
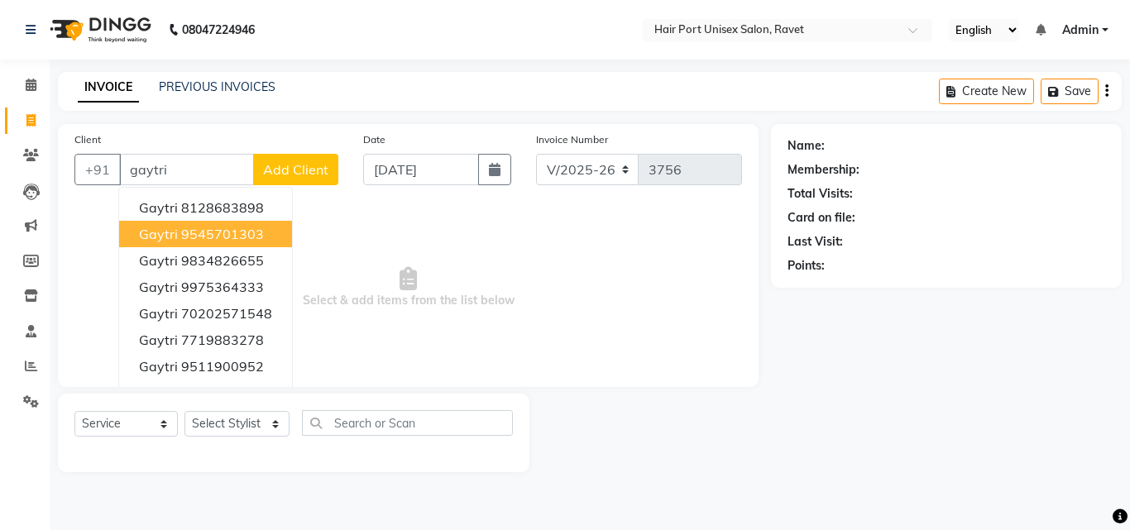
click at [199, 228] on ngb-highlight "9545701303" at bounding box center [222, 234] width 83 height 17
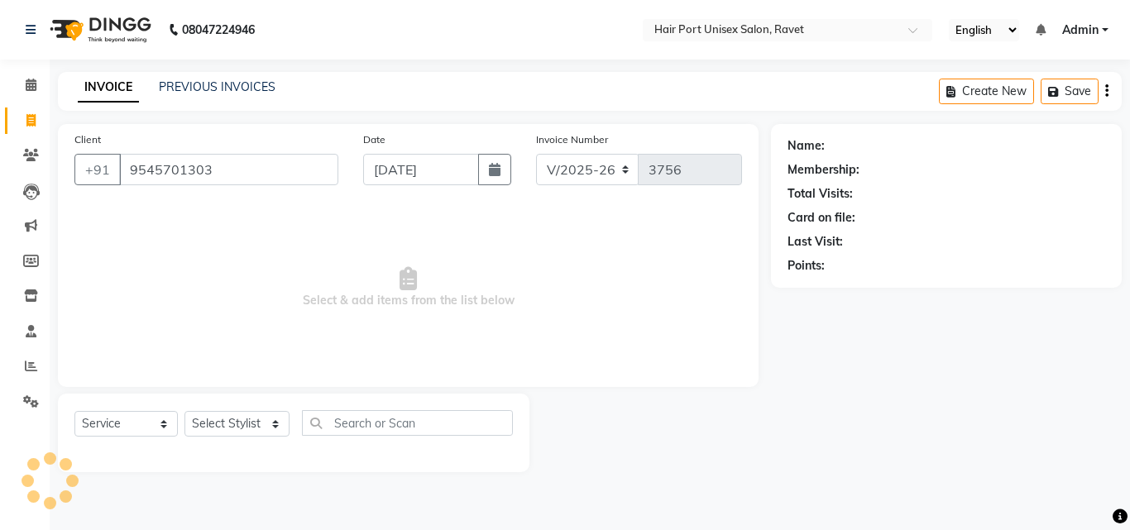
type input "9545701303"
select select "1: Object"
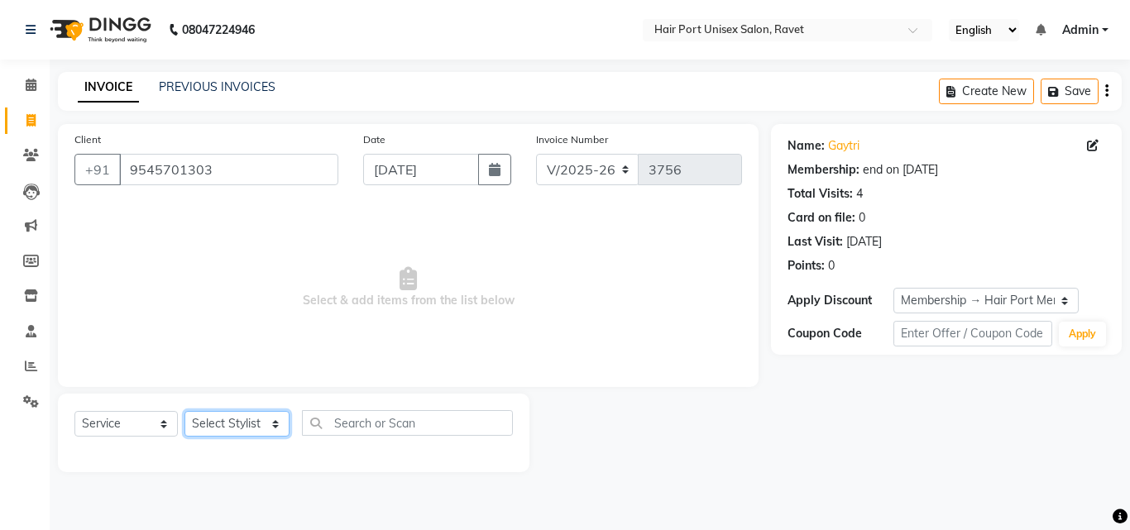
click at [233, 421] on select "Select Stylist [PERSON_NAME] [PERSON_NAME] [PERSON_NAME] [PERSON_NAME] [PERSON_…" at bounding box center [236, 424] width 105 height 26
select select "58688"
click at [184, 411] on select "Select Stylist [PERSON_NAME] [PERSON_NAME] [PERSON_NAME] [PERSON_NAME] [PERSON_…" at bounding box center [236, 424] width 105 height 26
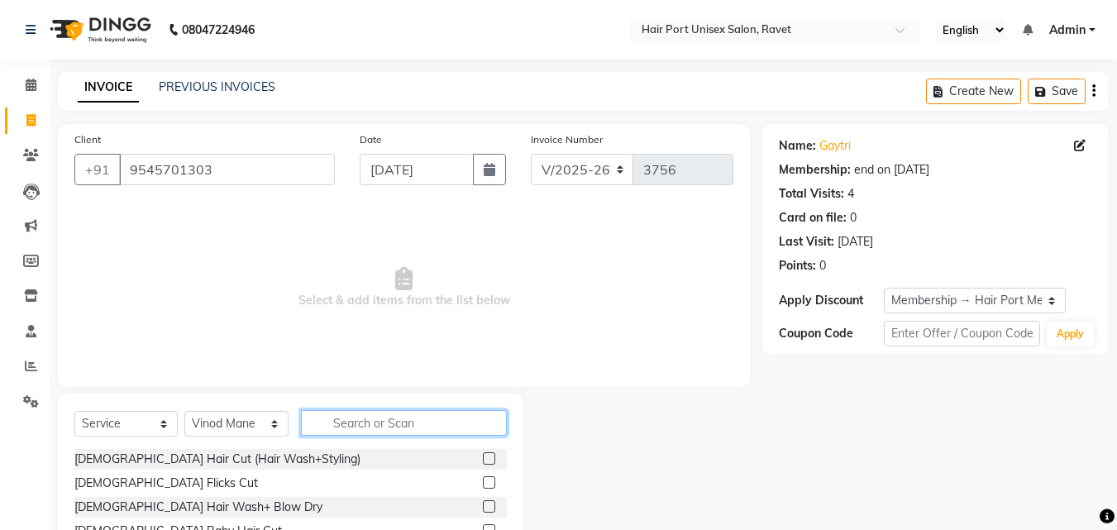
click at [356, 416] on input "text" at bounding box center [404, 423] width 206 height 26
type input "tri"
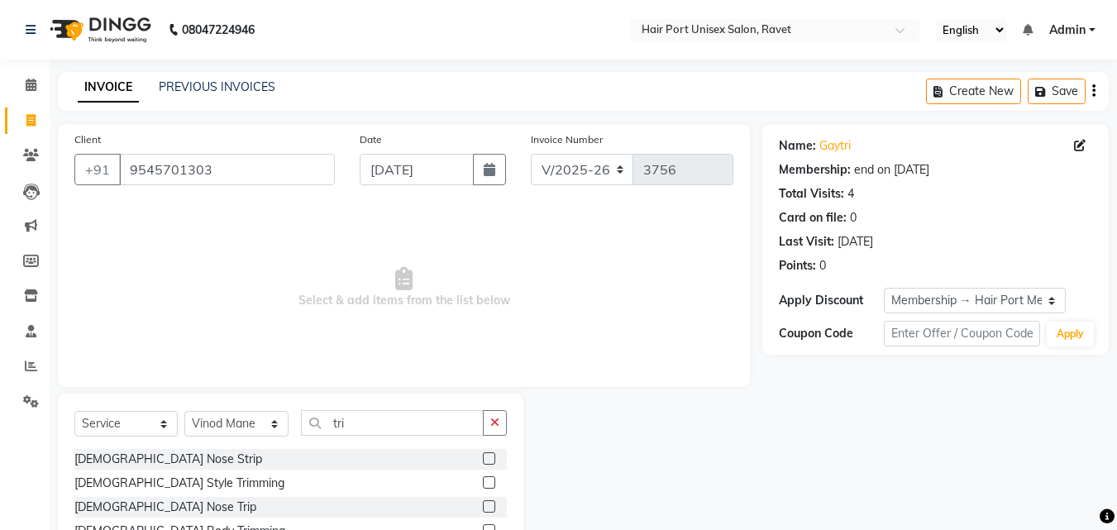
click at [490, 480] on label at bounding box center [489, 482] width 12 height 12
click at [490, 480] on input "checkbox" at bounding box center [488, 483] width 11 height 11
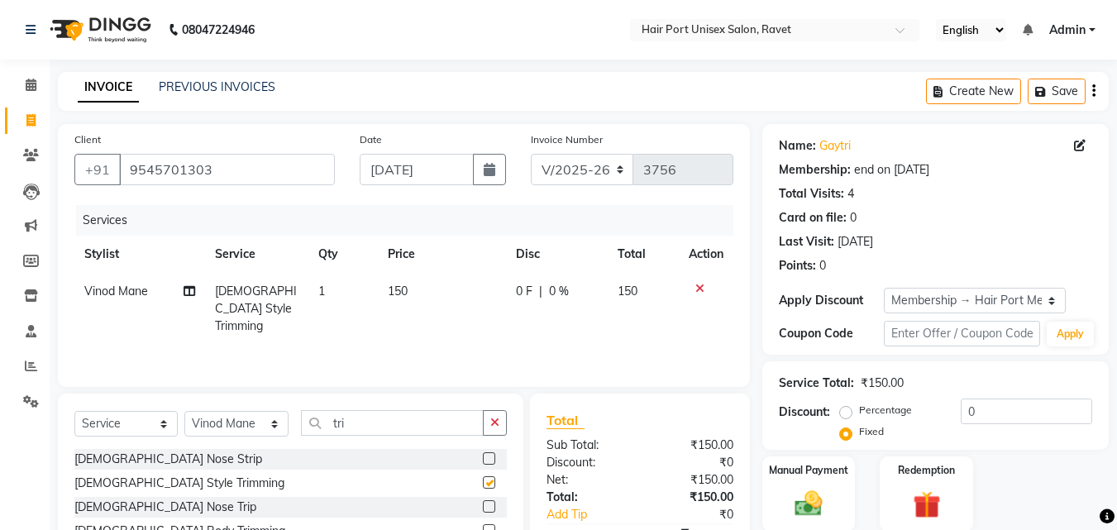
checkbox input "false"
click at [523, 289] on span "0 F" at bounding box center [524, 291] width 17 height 17
select select "58688"
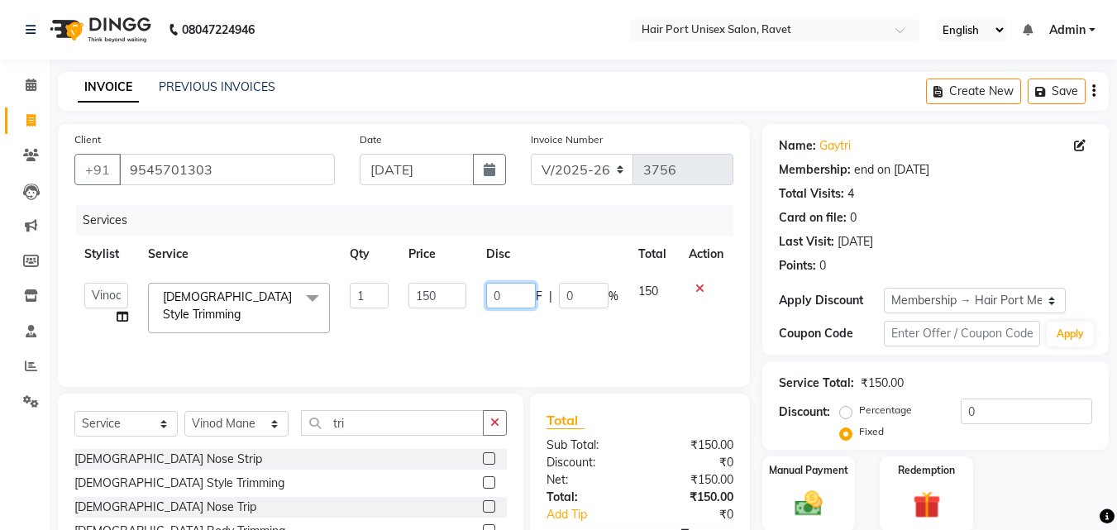
click at [489, 291] on input "0" at bounding box center [511, 296] width 50 height 26
type input "10"
click at [583, 323] on td "10 F | 0 %" at bounding box center [552, 308] width 152 height 70
select select "58688"
click at [800, 508] on img at bounding box center [809, 503] width 46 height 33
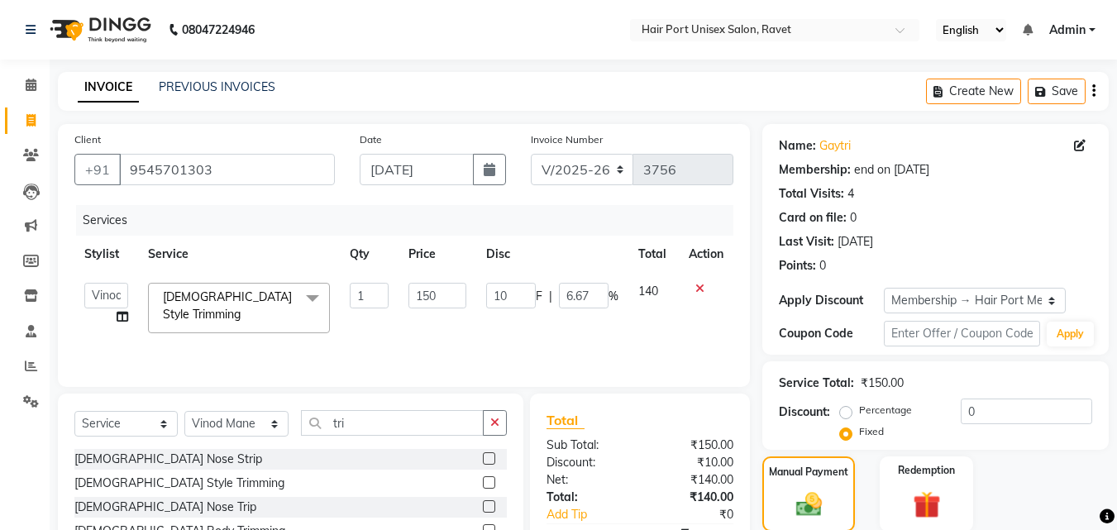
click at [863, 505] on div "Manual Payment Redemption" at bounding box center [935, 493] width 371 height 75
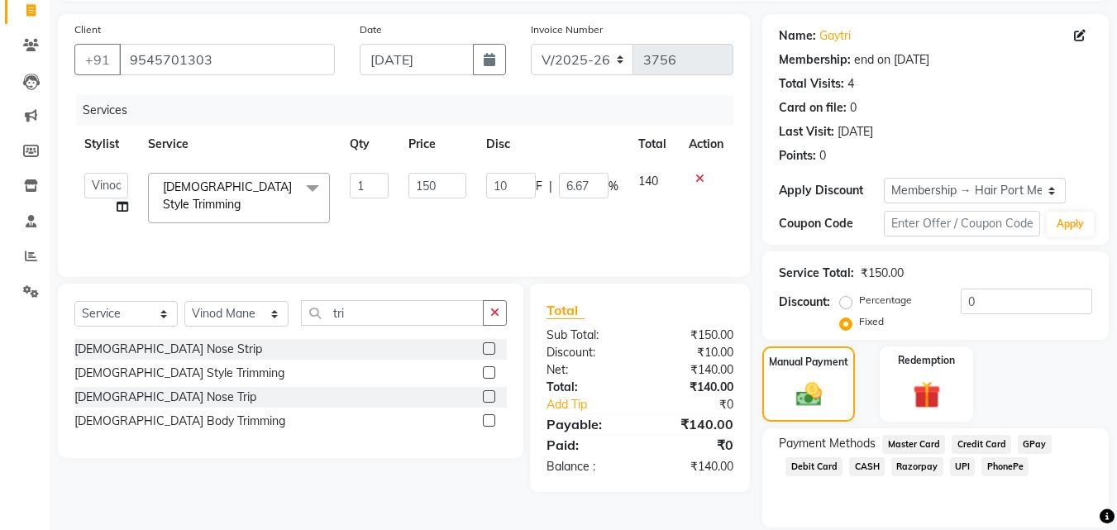
scroll to position [166, 0]
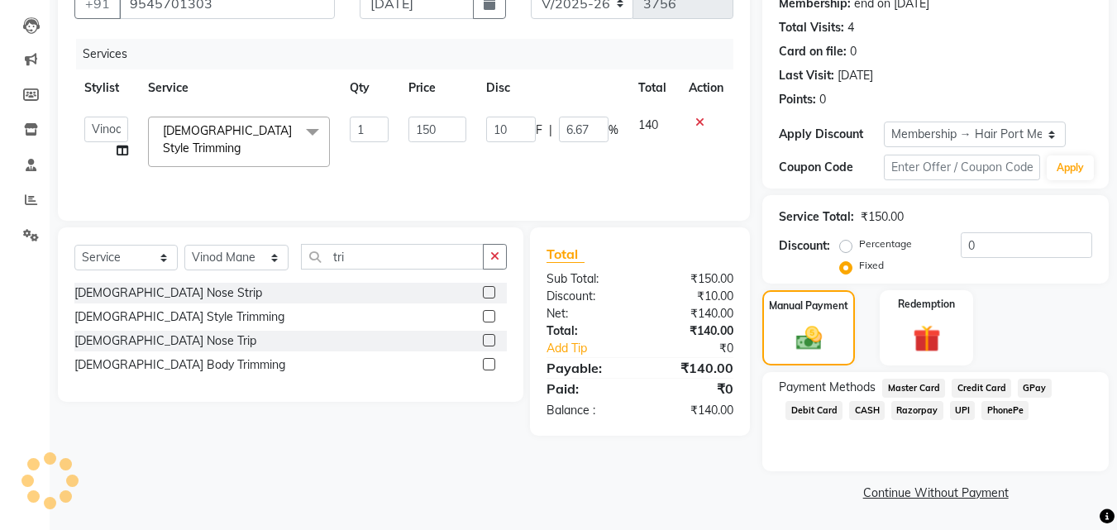
click at [957, 401] on span "UPI" at bounding box center [963, 410] width 26 height 19
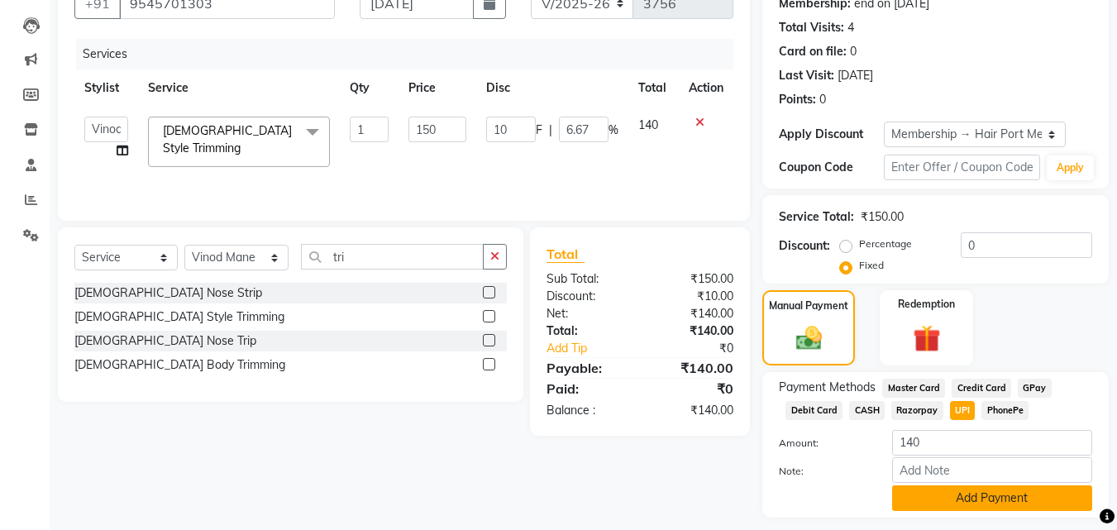
click at [948, 491] on button "Add Payment" at bounding box center [992, 498] width 200 height 26
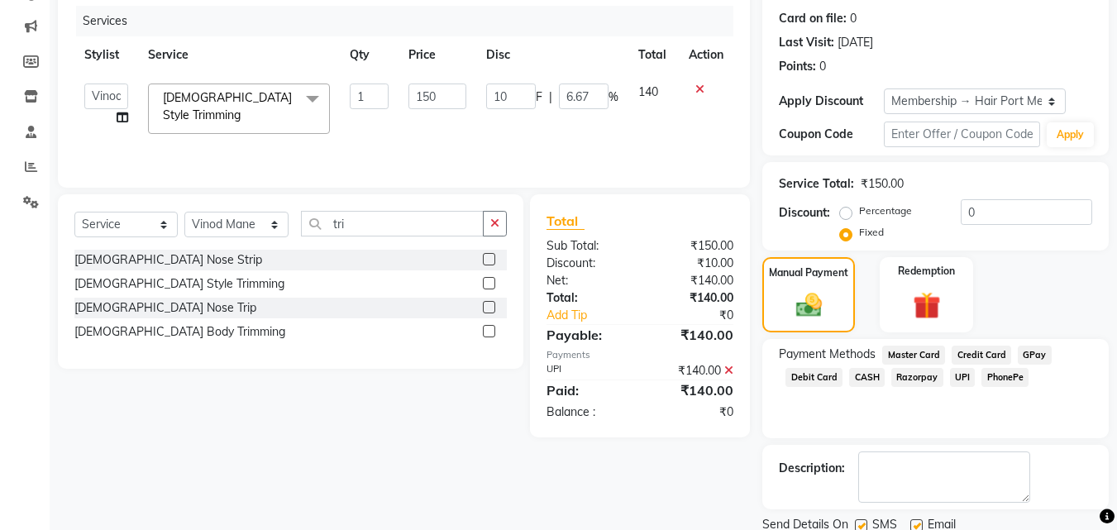
scroll to position [260, 0]
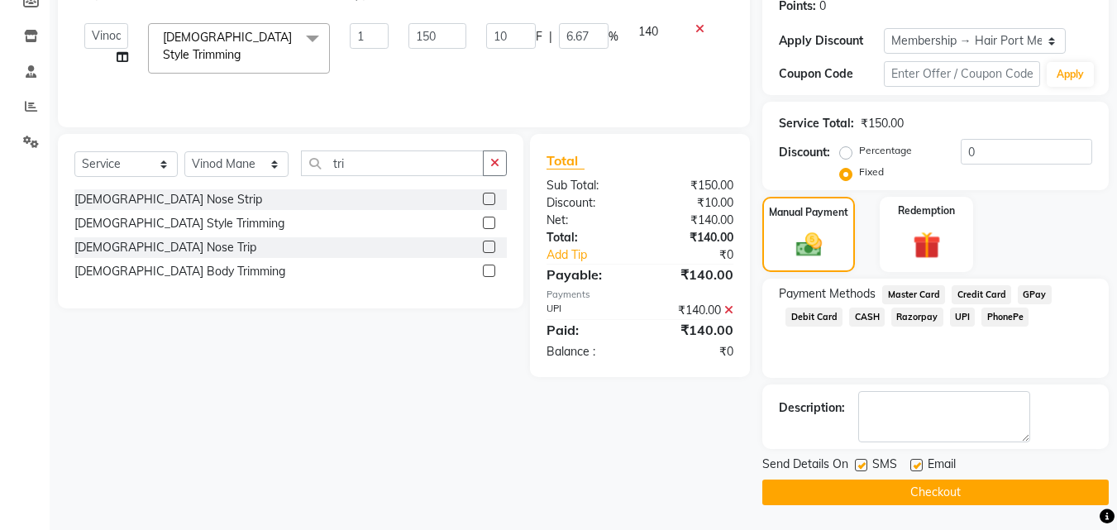
click at [948, 491] on button "Checkout" at bounding box center [935, 493] width 347 height 26
